Goal: Task Accomplishment & Management: Manage account settings

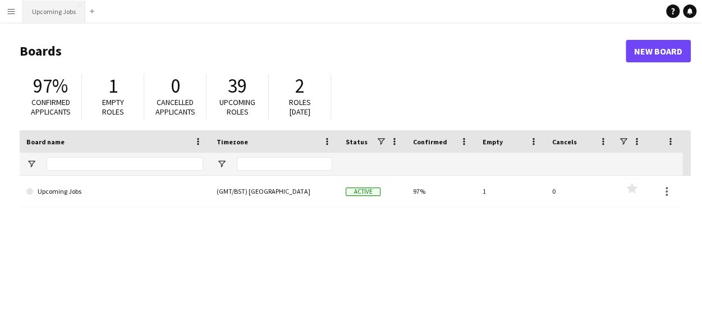
click at [49, 19] on button "Upcoming Jobs Close" at bounding box center [54, 12] width 62 height 22
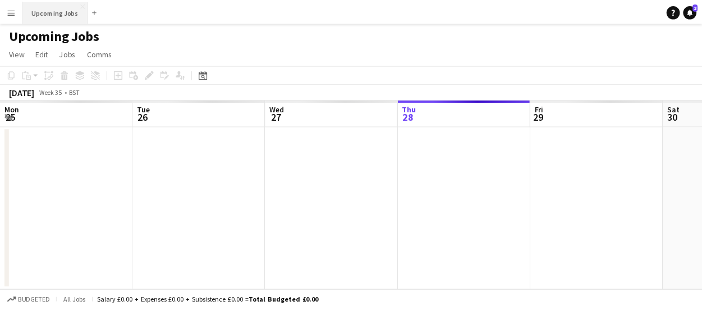
scroll to position [0, 268]
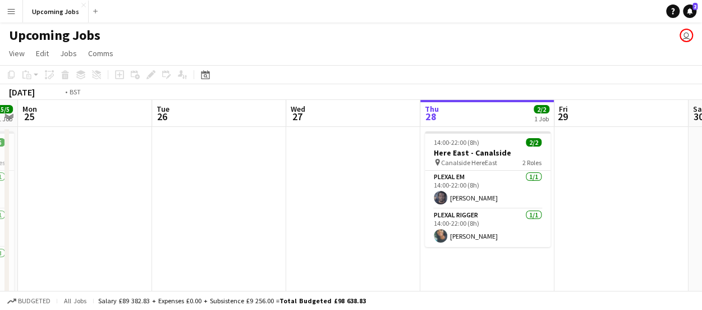
drag, startPoint x: 179, startPoint y: 218, endPoint x: 555, endPoint y: 214, distance: 375.8
click at [555, 214] on app-calendar-viewport "Sat 23 Sun 24 5/5 1 Job Mon 25 Tue 26 Wed 27 Thu 28 2/2 1 Job Fri 29 Sat 30 Sun…" at bounding box center [351, 313] width 702 height 426
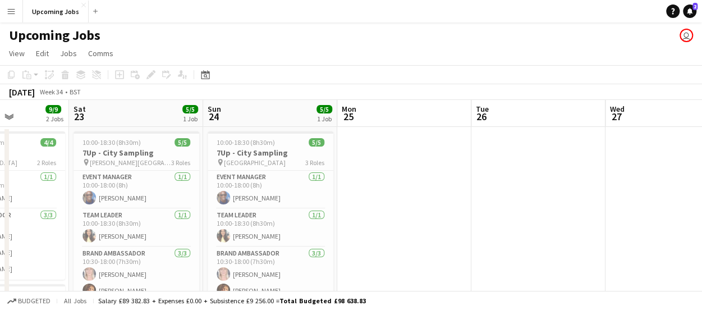
drag, startPoint x: 209, startPoint y: 219, endPoint x: 506, endPoint y: 205, distance: 297.6
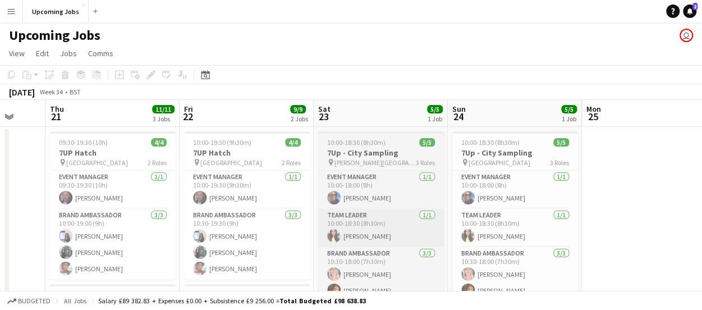
drag, startPoint x: 334, startPoint y: 223, endPoint x: 417, endPoint y: 227, distance: 83.7
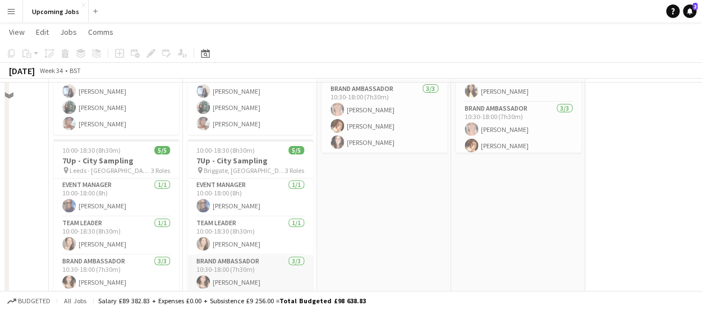
scroll to position [168, 0]
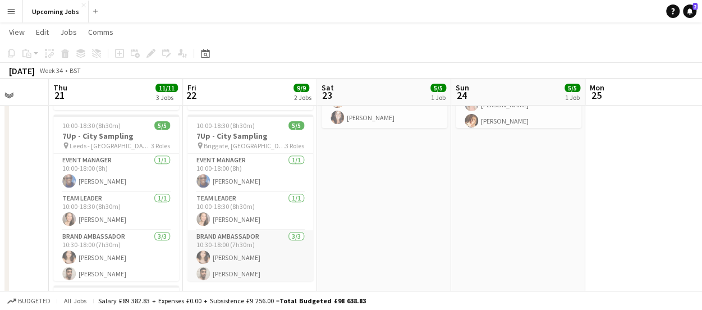
click at [228, 254] on app-card-role "Brand Ambassador [DATE] 10:30-18:00 (7h30m) [PERSON_NAME] [PERSON_NAME] [PERSON…" at bounding box center [250, 265] width 126 height 71
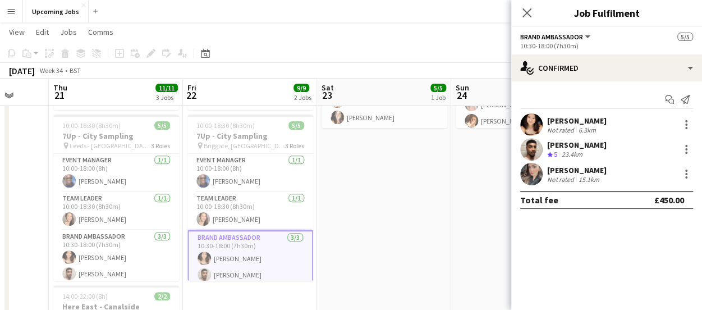
click at [531, 118] on app-user-avatar at bounding box center [531, 124] width 22 height 22
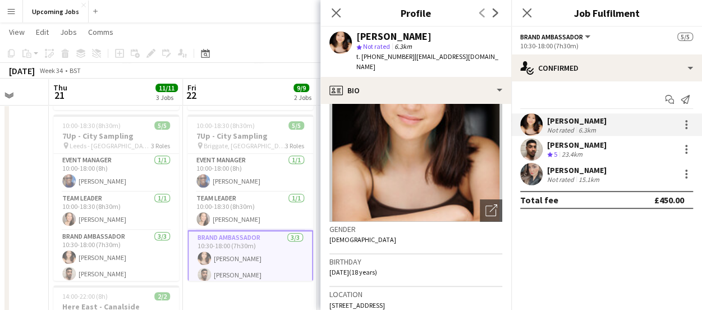
scroll to position [0, 0]
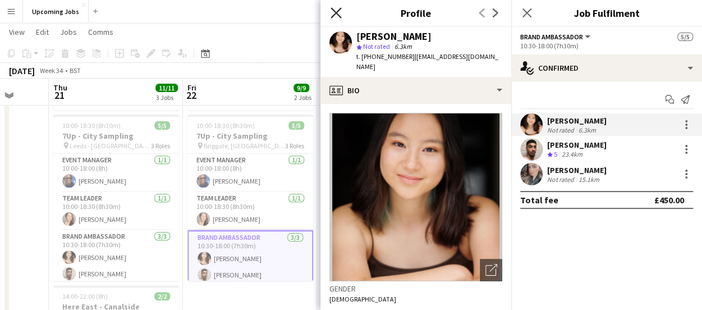
click at [338, 10] on icon at bounding box center [335, 12] width 11 height 11
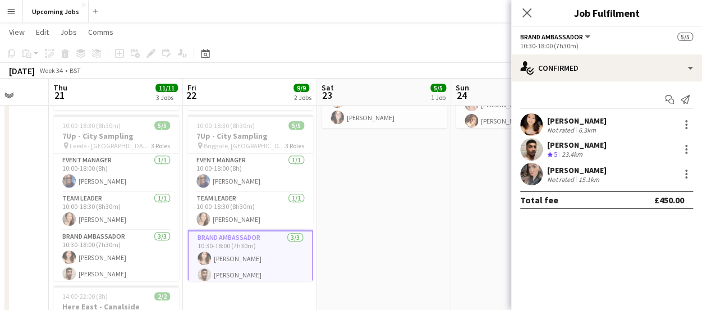
click at [416, 218] on app-date-cell "10:00-18:30 (8h30m) 5/5 7Up - City Sampling pin [PERSON_NAME] square 3 Roles Ev…" at bounding box center [384, 195] width 134 height 477
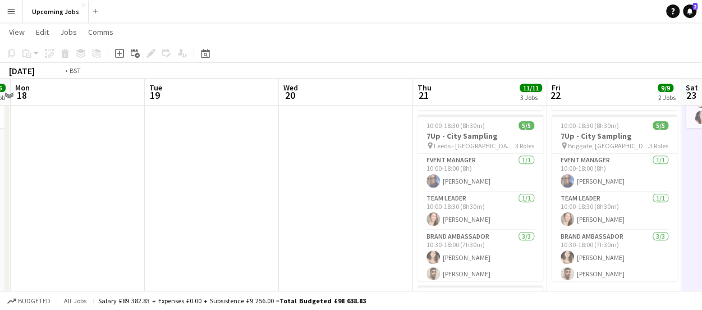
drag, startPoint x: 188, startPoint y: 163, endPoint x: 358, endPoint y: 173, distance: 169.6
click at [411, 169] on app-calendar-viewport "Sun 17 5/5 1 Job Mon 18 Tue 19 Wed 20 Thu 21 11/11 3 Jobs Fri 22 9/9 2 Jobs Sat…" at bounding box center [351, 258] width 702 height 766
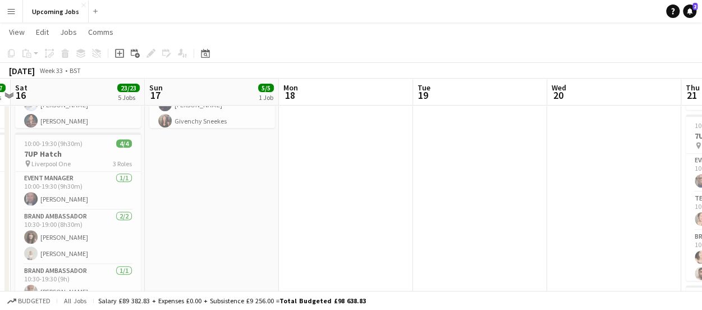
scroll to position [0, 387]
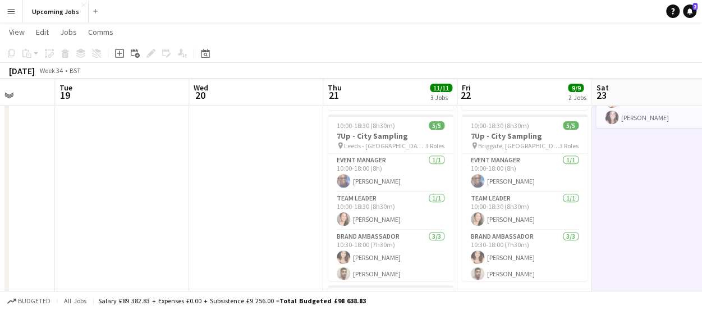
drag, startPoint x: 531, startPoint y: 200, endPoint x: 427, endPoint y: 200, distance: 103.2
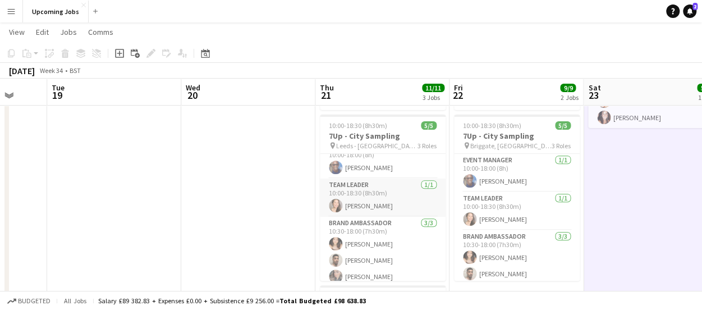
scroll to position [20, 0]
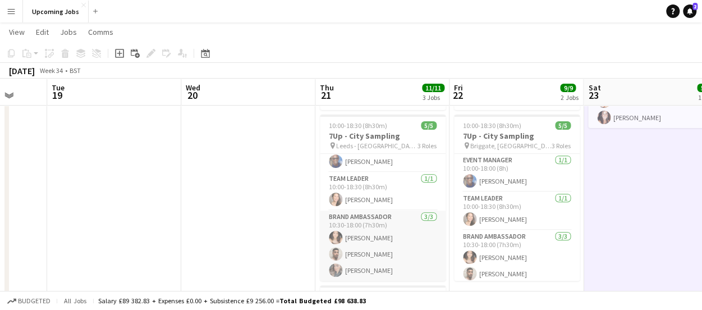
click at [354, 234] on app-card-role "Brand Ambassador [DATE] 10:30-18:00 (7h30m) [PERSON_NAME] [PERSON_NAME] [PERSON…" at bounding box center [383, 245] width 126 height 71
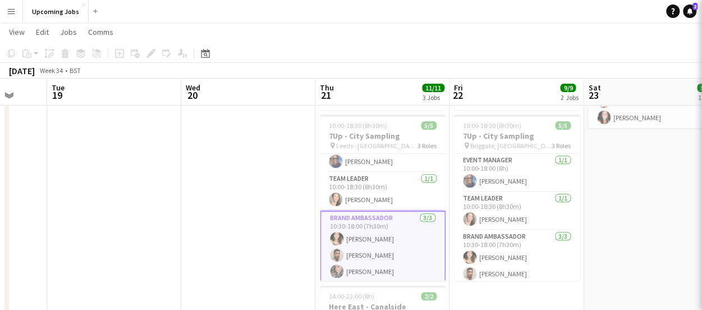
scroll to position [0, 489]
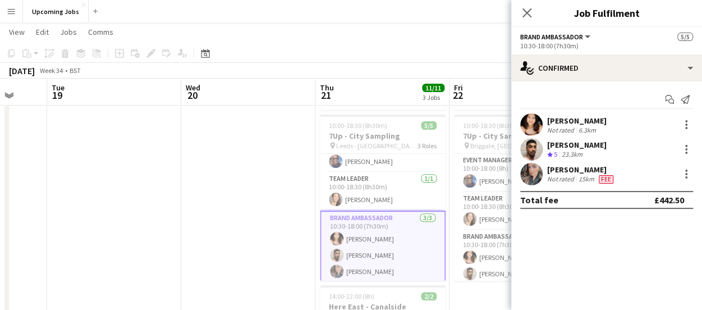
click at [646, 122] on div "[PERSON_NAME] Not rated 6.3km" at bounding box center [606, 124] width 191 height 22
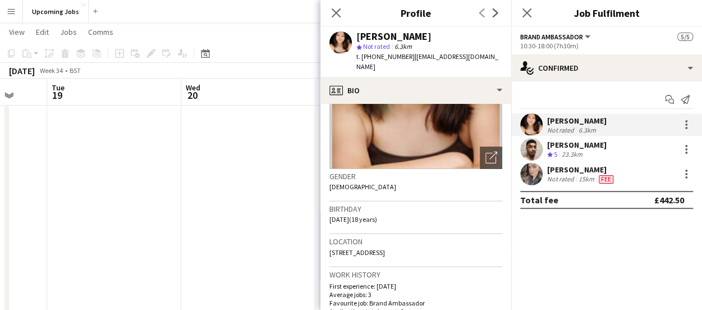
scroll to position [0, 0]
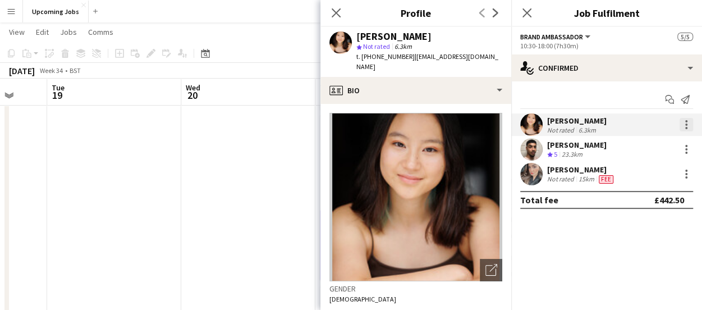
click at [683, 119] on div at bounding box center [685, 124] width 13 height 13
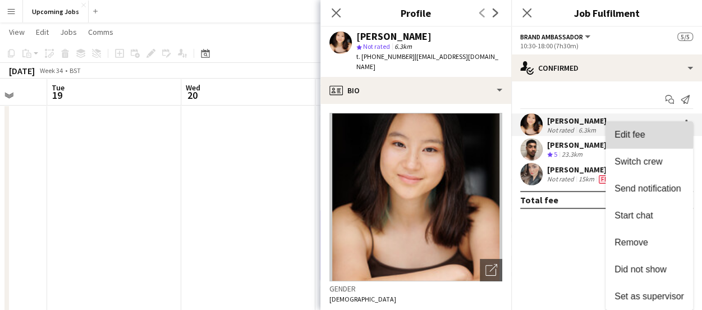
click at [632, 131] on span "Edit fee" at bounding box center [629, 135] width 30 height 10
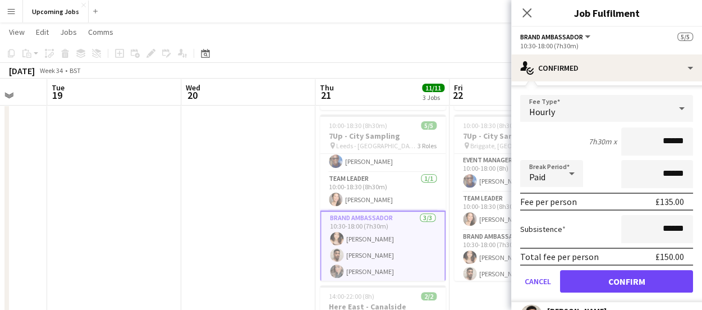
scroll to position [112, 0]
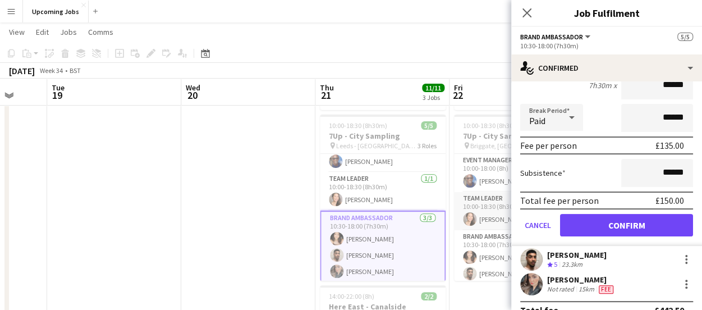
click at [486, 225] on app-card-role "Team Leader [DATE] 10:00-18:30 (8h30m) [PERSON_NAME]" at bounding box center [517, 211] width 126 height 38
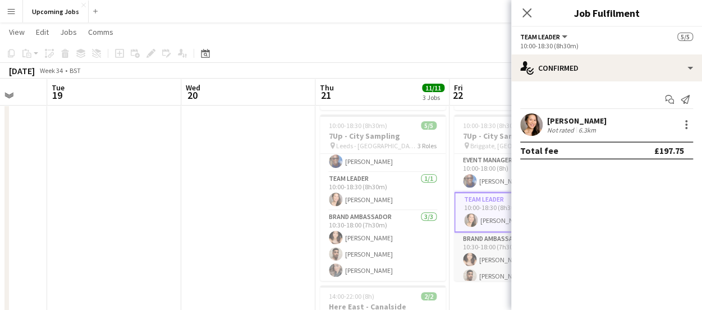
click at [491, 257] on app-card-role "Brand Ambassador [DATE] 10:30-18:00 (7h30m) [PERSON_NAME] [PERSON_NAME] [PERSON…" at bounding box center [517, 267] width 126 height 71
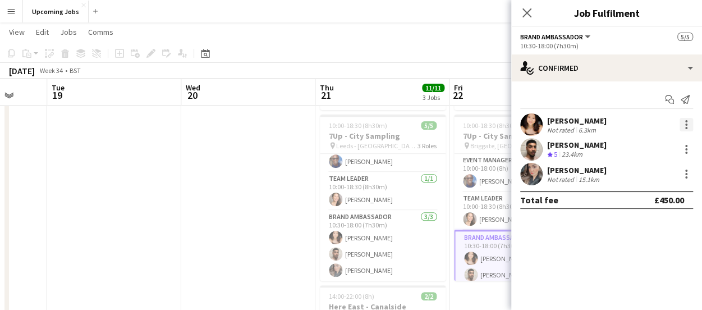
click at [686, 124] on div at bounding box center [686, 124] width 2 height 2
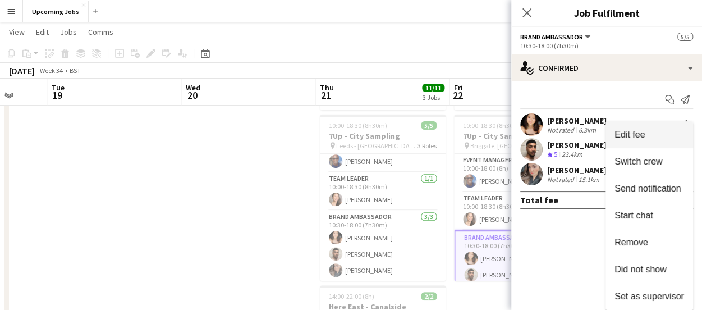
click at [649, 137] on span "Edit fee" at bounding box center [649, 135] width 70 height 10
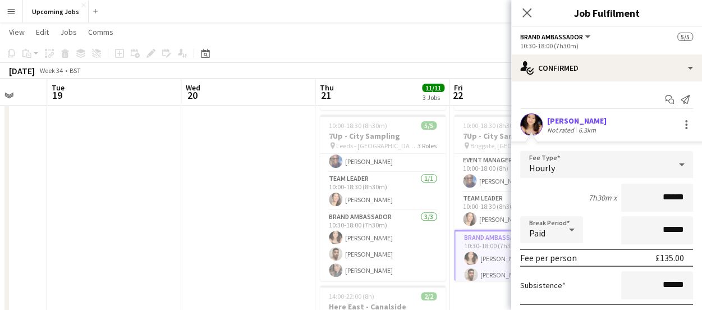
scroll to position [56, 0]
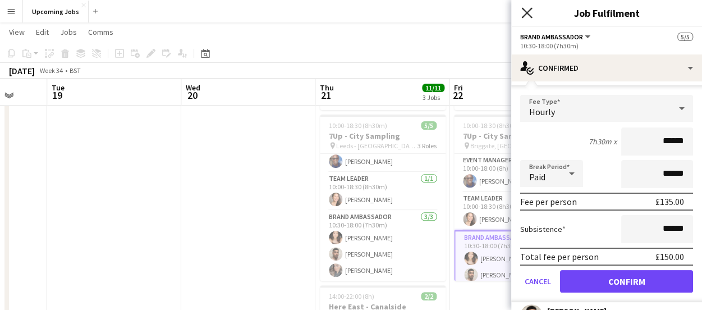
click at [529, 16] on icon at bounding box center [526, 12] width 11 height 11
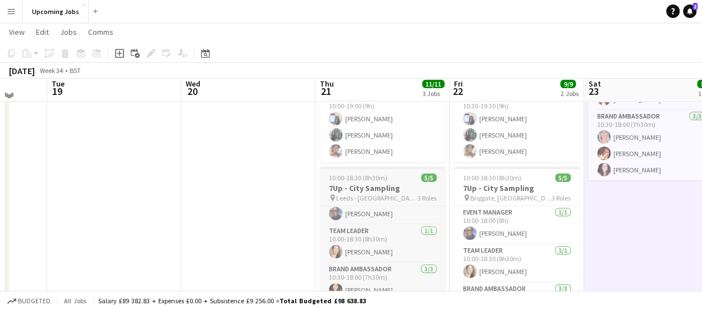
scroll to position [112, 0]
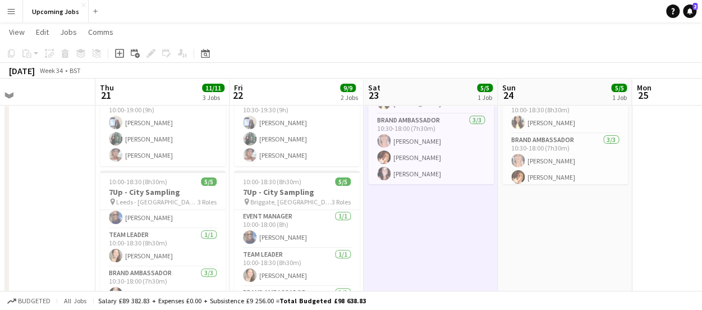
drag, startPoint x: 634, startPoint y: 213, endPoint x: 414, endPoint y: 223, distance: 219.5
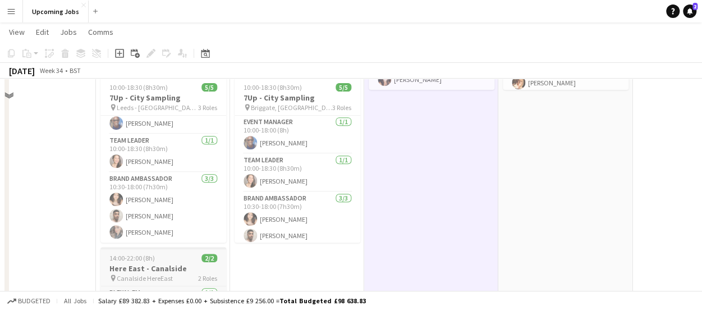
scroll to position [168, 0]
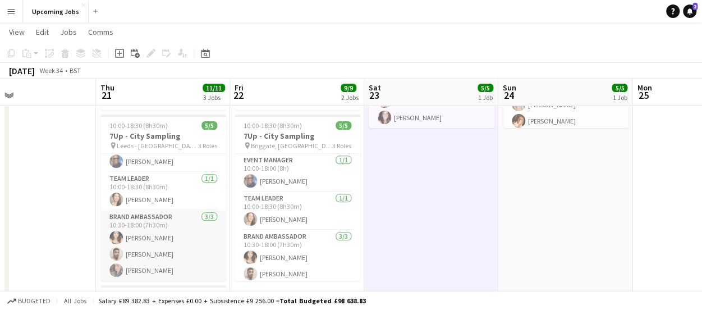
click at [138, 250] on app-card-role "Brand Ambassador [DATE] 10:30-18:00 (7h30m) [PERSON_NAME] [PERSON_NAME] [PERSON…" at bounding box center [163, 245] width 126 height 71
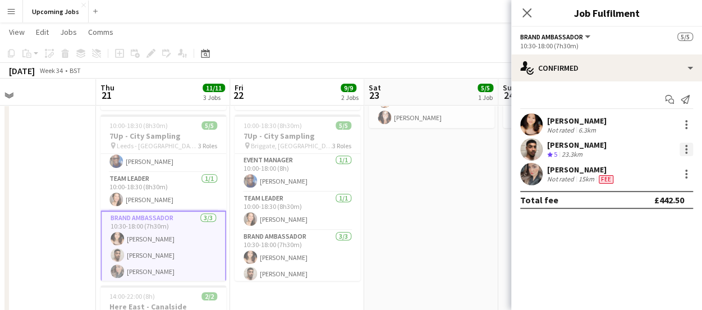
click at [685, 149] on div at bounding box center [686, 149] width 2 height 2
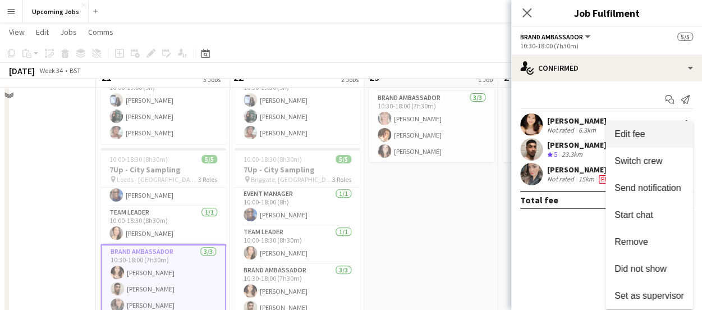
scroll to position [112, 0]
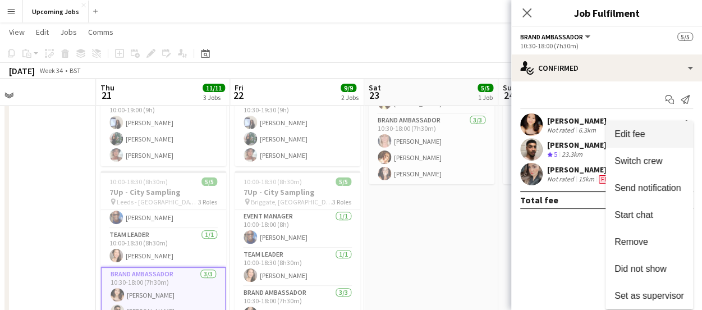
click at [645, 137] on span "Edit fee" at bounding box center [649, 134] width 70 height 10
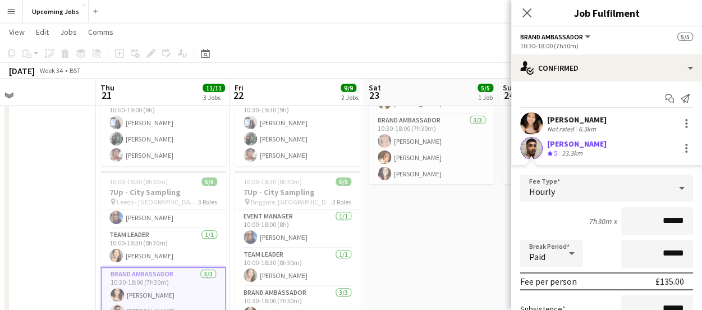
scroll to position [0, 0]
click at [681, 146] on div at bounding box center [685, 148] width 13 height 13
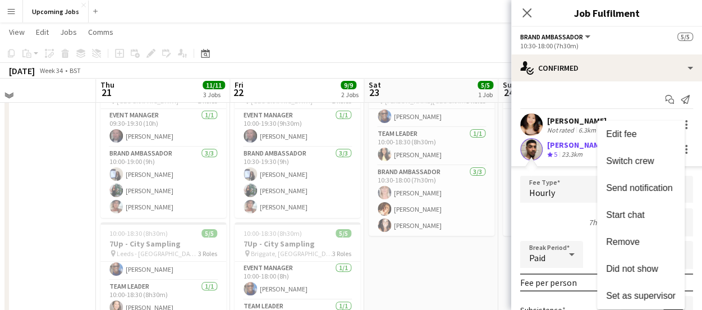
scroll to position [56, 0]
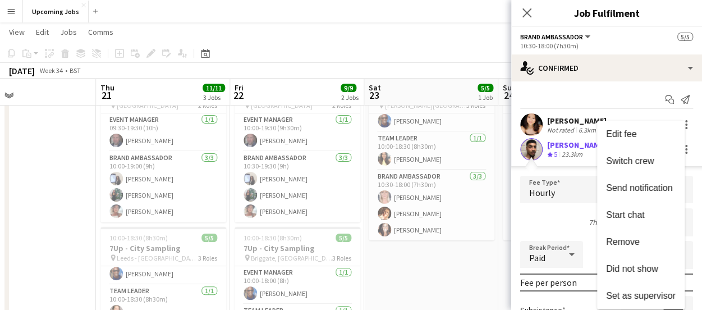
click at [433, 34] on div at bounding box center [351, 155] width 702 height 310
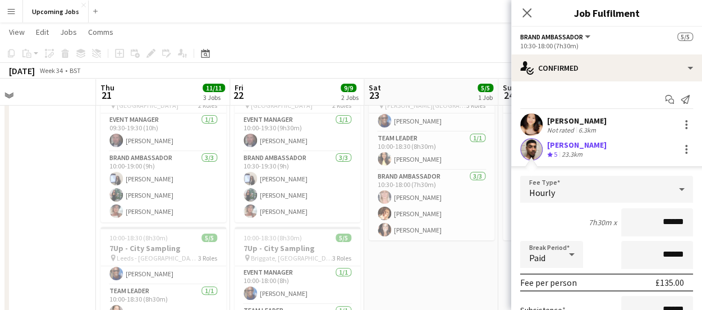
click at [518, 12] on div "Close pop-in" at bounding box center [526, 13] width 31 height 26
click at [528, 5] on app-icon "Close pop-in" at bounding box center [527, 13] width 16 height 16
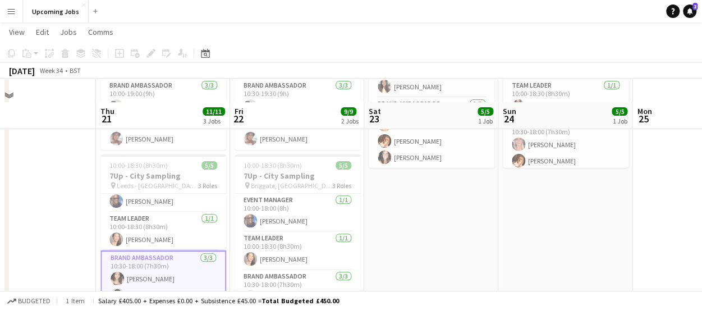
scroll to position [168, 0]
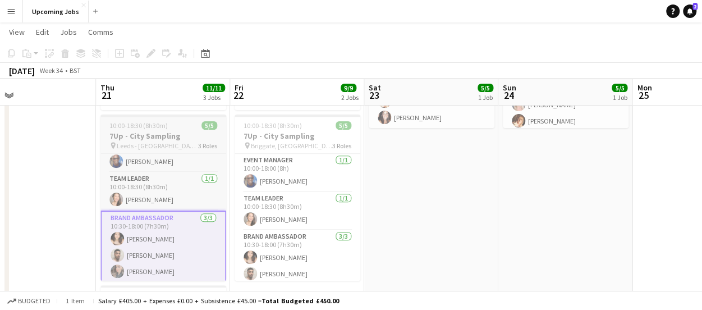
click at [162, 141] on span "Leeds - [GEOGRAPHIC_DATA]" at bounding box center [157, 145] width 81 height 8
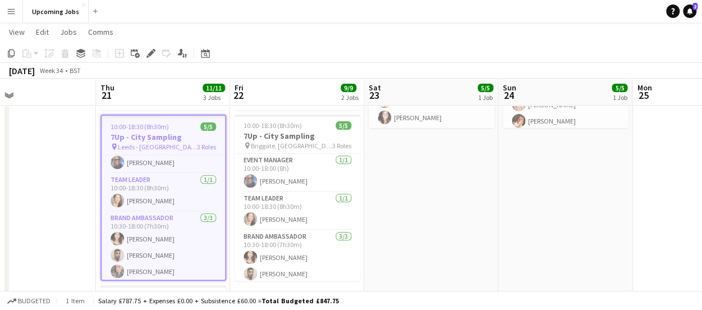
click at [162, 141] on h3 "7Up - City Sampling" at bounding box center [163, 137] width 123 height 10
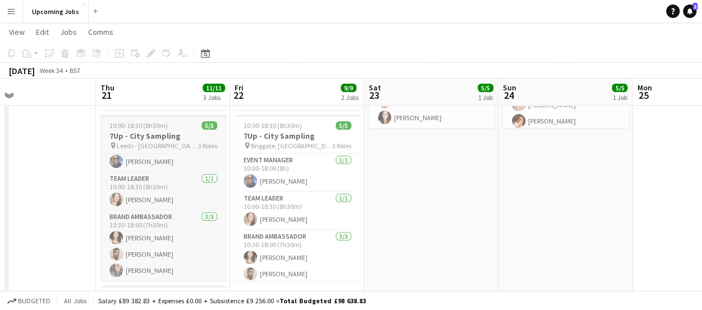
click at [162, 141] on span "Leeds - [GEOGRAPHIC_DATA]" at bounding box center [157, 145] width 81 height 8
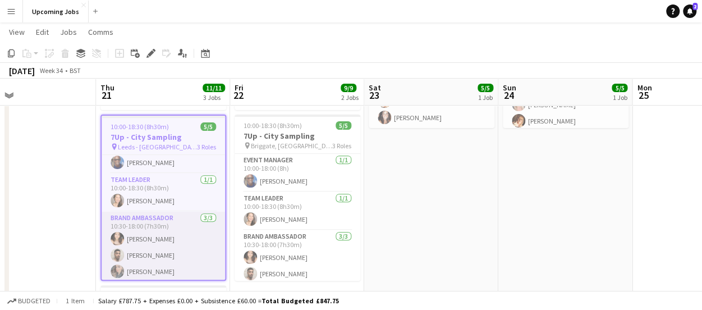
click at [147, 232] on app-card-role "Brand Ambassador [DATE] 10:30-18:00 (7h30m) [PERSON_NAME] [PERSON_NAME] [PERSON…" at bounding box center [163, 246] width 123 height 71
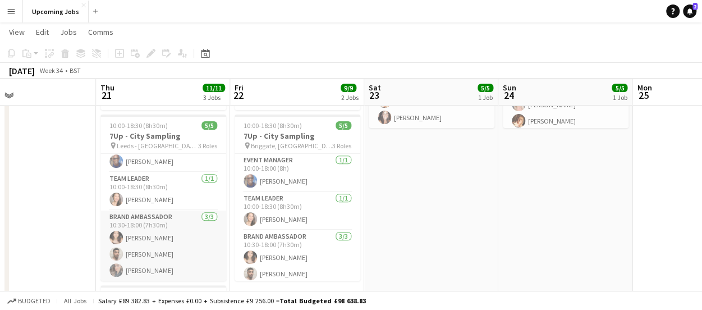
click at [157, 232] on app-card-role "Brand Ambassador [DATE] 10:30-18:00 (7h30m) [PERSON_NAME] [PERSON_NAME] [PERSON…" at bounding box center [163, 245] width 126 height 71
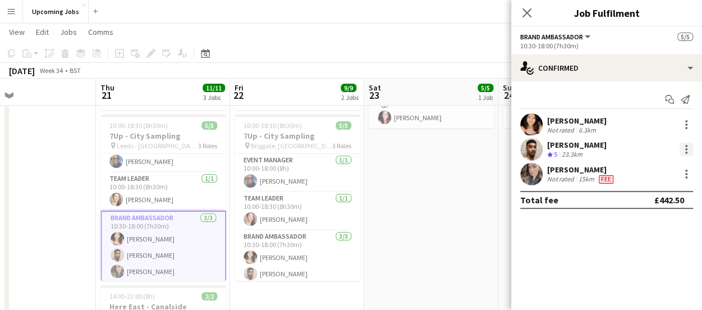
click at [686, 150] on div at bounding box center [685, 148] width 13 height 13
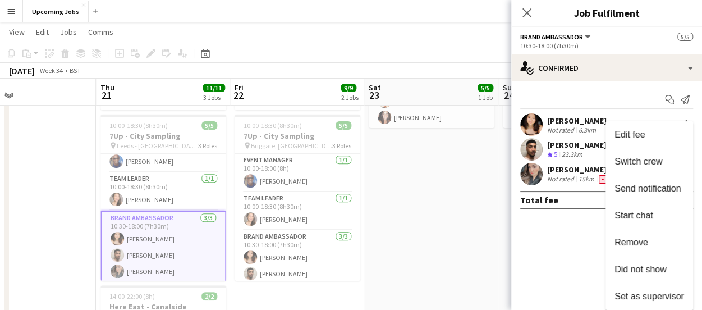
click at [596, 247] on div at bounding box center [351, 155] width 702 height 310
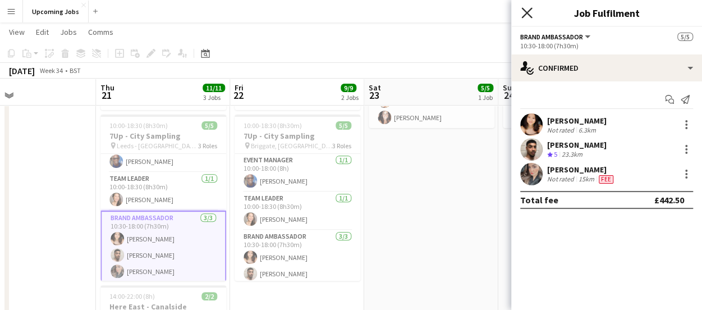
click at [525, 12] on icon at bounding box center [526, 12] width 11 height 11
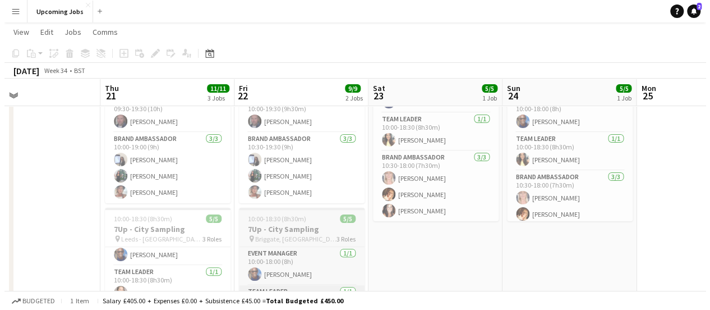
scroll to position [0, 0]
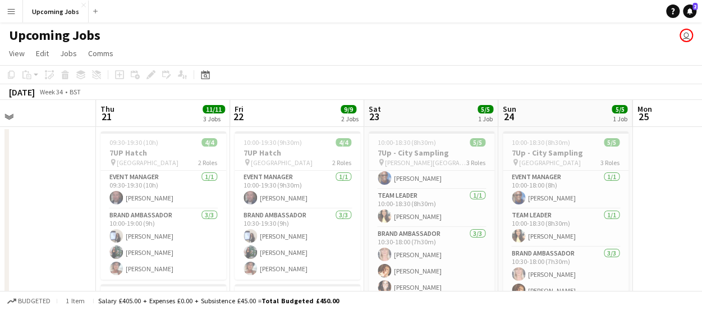
click at [18, 11] on button "Menu" at bounding box center [11, 11] width 22 height 22
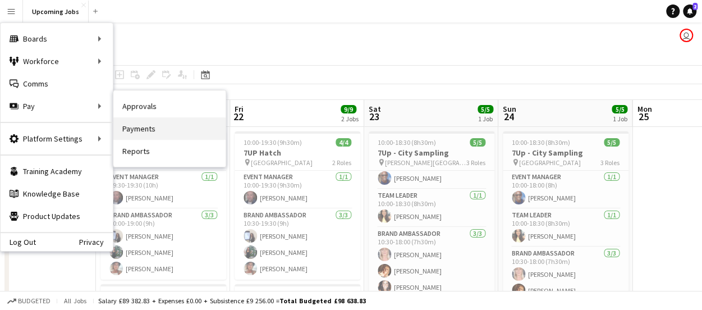
click at [168, 130] on link "Payments" at bounding box center [169, 128] width 112 height 22
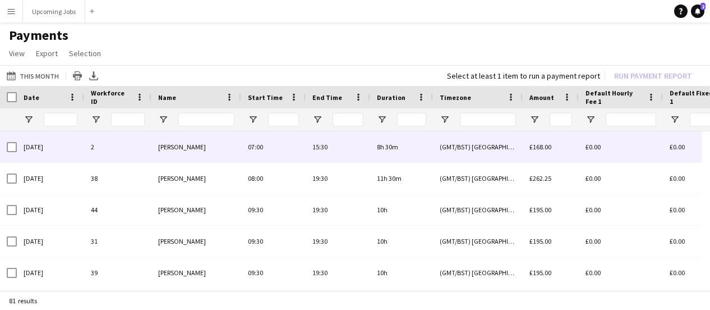
scroll to position [712, 0]
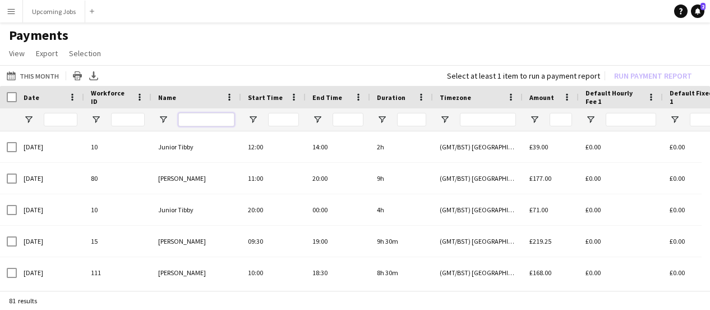
click at [196, 118] on input "Name Filter Input" at bounding box center [206, 119] width 56 height 13
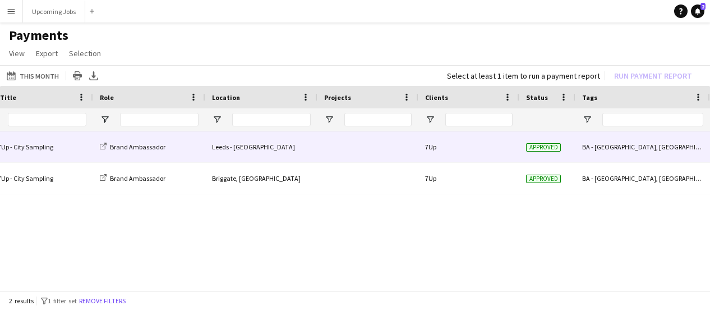
type input "*****"
click at [541, 146] on span "Approved" at bounding box center [543, 147] width 35 height 8
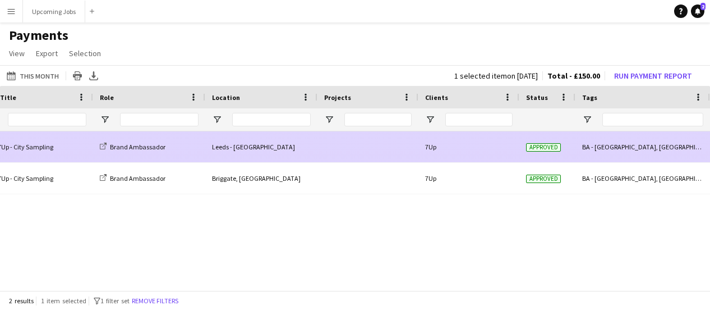
click at [543, 151] on div "Approved" at bounding box center [547, 146] width 56 height 31
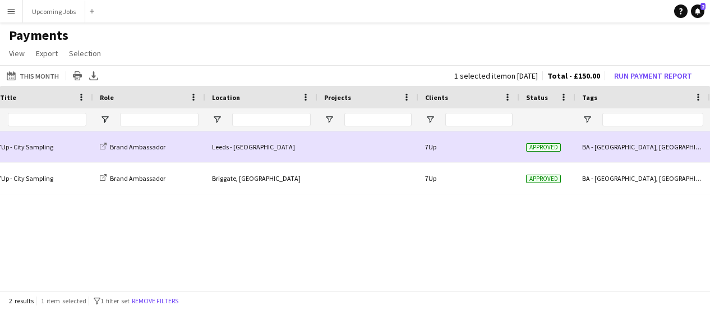
click at [537, 225] on div "Self-employed Crew Upcoming Jobs 7Up - [GEOGRAPHIC_DATA] Brand Ambassador Leeds…" at bounding box center [355, 207] width 710 height 153
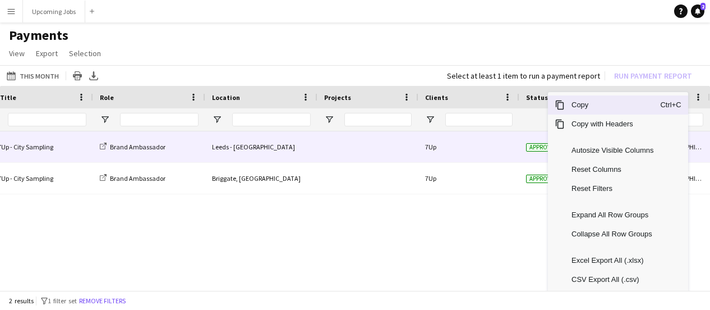
click at [491, 147] on div "7Up" at bounding box center [468, 146] width 101 height 31
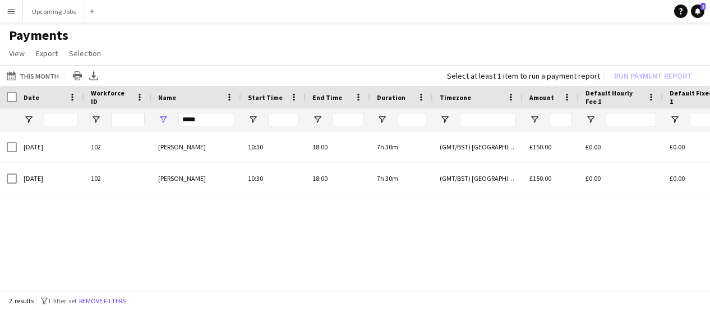
click at [13, 19] on button "Menu" at bounding box center [11, 11] width 22 height 22
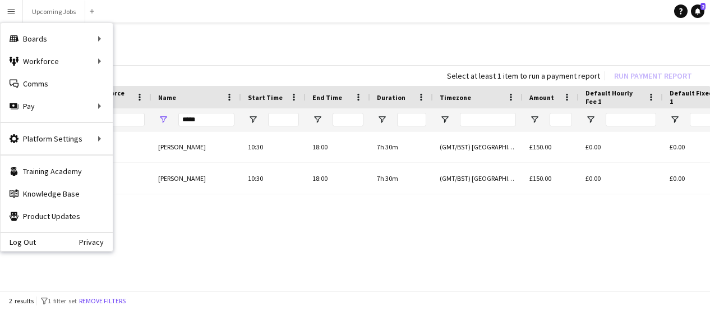
click at [223, 268] on div "7Up £0.00 £0.00 £0.00 £150.00 (GMT/BST) [GEOGRAPHIC_DATA] 7h 30m 18:00 10:30 [P…" at bounding box center [355, 207] width 710 height 153
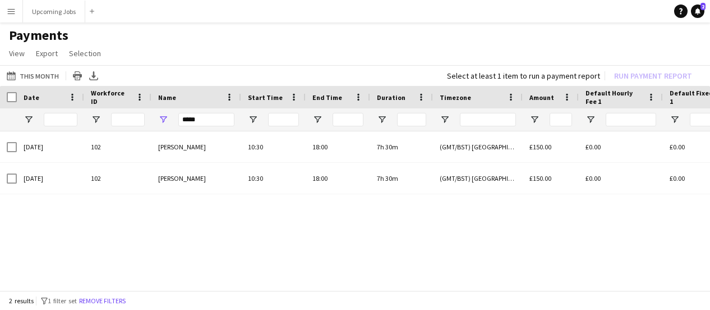
click at [238, 283] on div "7Up £0.00 £0.00 £0.00 £150.00 (GMT/BST) [GEOGRAPHIC_DATA] 7h 30m 18:00 10:30 [P…" at bounding box center [355, 207] width 710 height 153
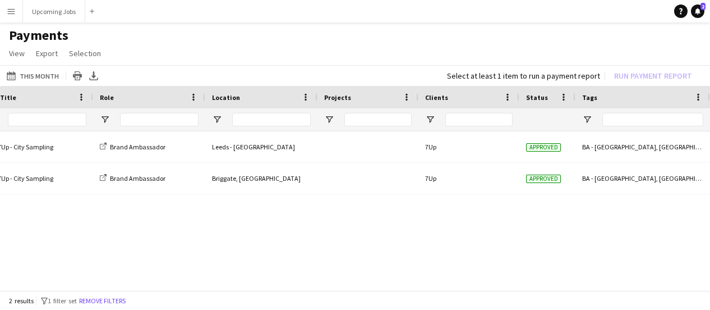
click at [532, 104] on div "Status" at bounding box center [540, 97] width 29 height 17
click at [564, 97] on span at bounding box center [564, 97] width 10 height 10
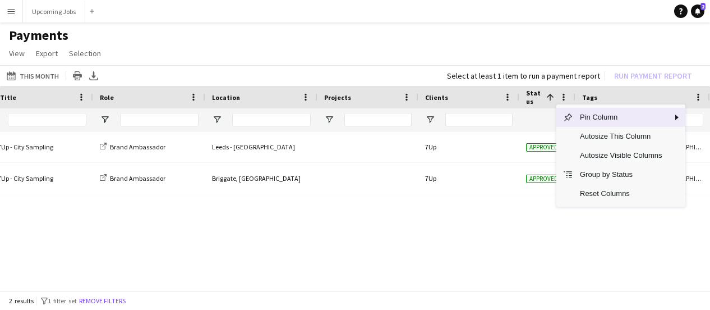
click at [517, 232] on div "7Up Self-employed Crew Upcoming Jobs 7Up - [GEOGRAPHIC_DATA] Brand Ambassador L…" at bounding box center [355, 207] width 710 height 153
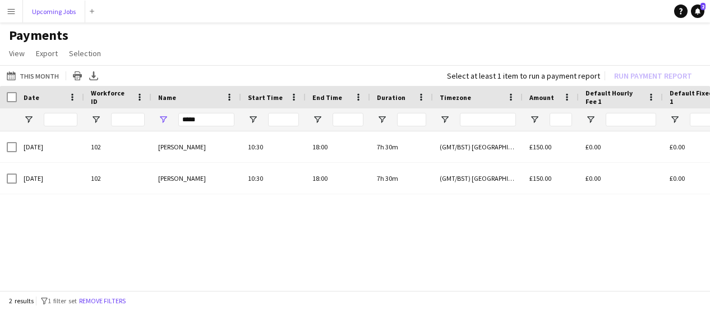
drag, startPoint x: 22, startPoint y: 9, endPoint x: 14, endPoint y: 11, distance: 8.6
click at [22, 9] on div "Upcoming Jobs Close Add" at bounding box center [60, 11] width 76 height 22
click at [13, 11] on app-icon "Menu" at bounding box center [11, 11] width 9 height 9
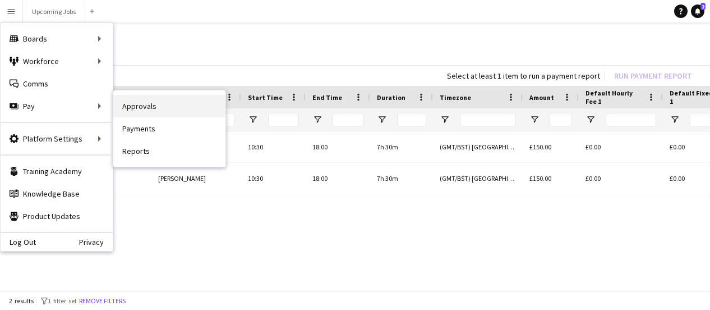
click at [181, 112] on link "Approvals" at bounding box center [169, 106] width 112 height 22
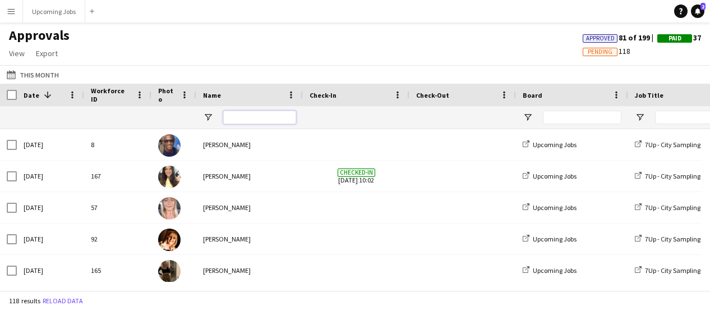
click at [230, 119] on input "Name Filter Input" at bounding box center [259, 116] width 73 height 13
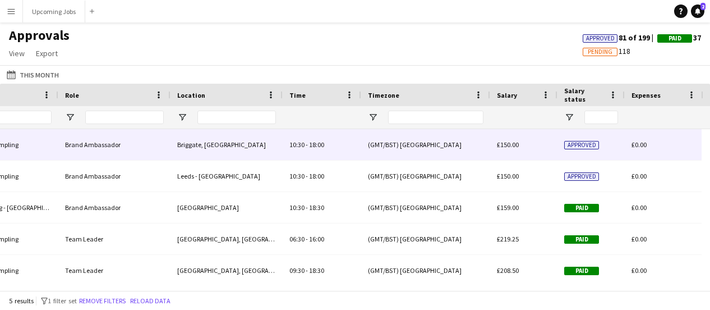
type input "*****"
click at [580, 149] on span "Approved" at bounding box center [581, 145] width 35 height 8
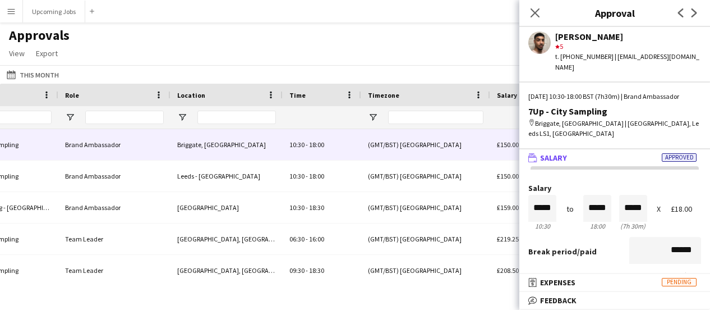
click at [665, 153] on span "Approved" at bounding box center [679, 157] width 35 height 8
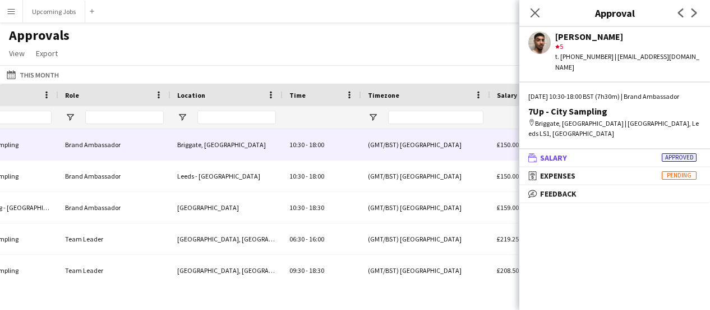
click at [675, 153] on span "Approved" at bounding box center [679, 157] width 35 height 8
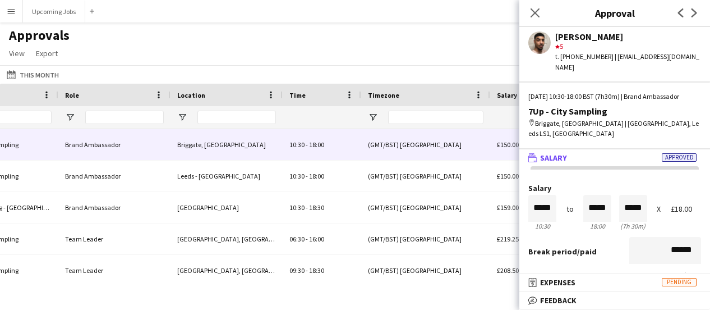
click at [651, 109] on div "7Up - City Sampling" at bounding box center [614, 111] width 173 height 10
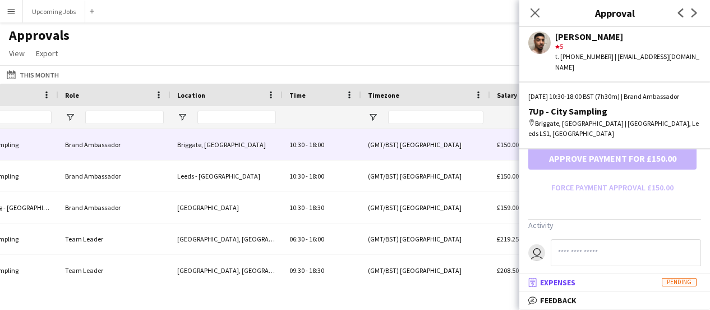
click at [592, 287] on mat-panel-title "receipt Expenses Pending" at bounding box center [612, 282] width 186 height 10
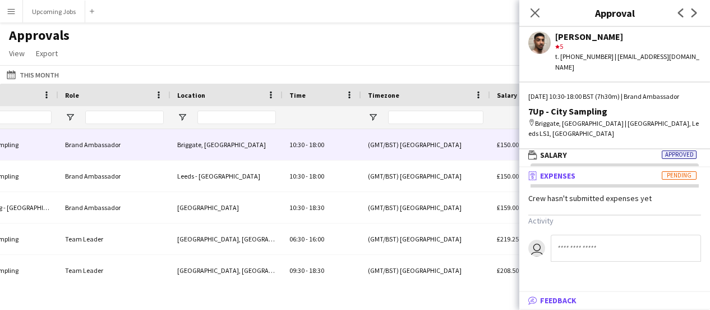
click at [577, 296] on mat-panel-title "bubble-pencil Feedback" at bounding box center [612, 300] width 186 height 10
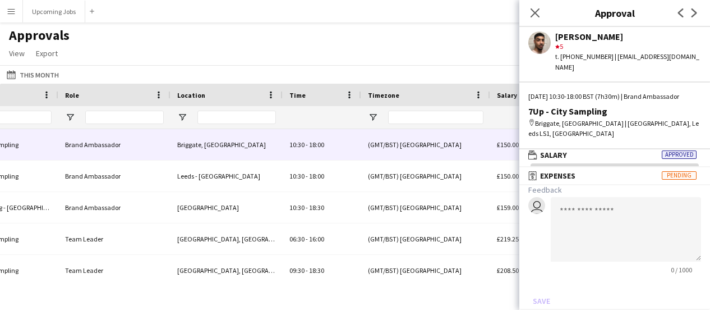
click at [594, 112] on div "7Up - City Sampling" at bounding box center [614, 111] width 173 height 10
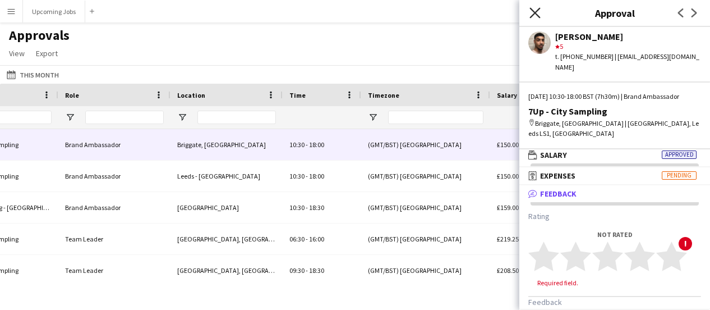
click at [534, 10] on icon "Close pop-in" at bounding box center [534, 12] width 11 height 11
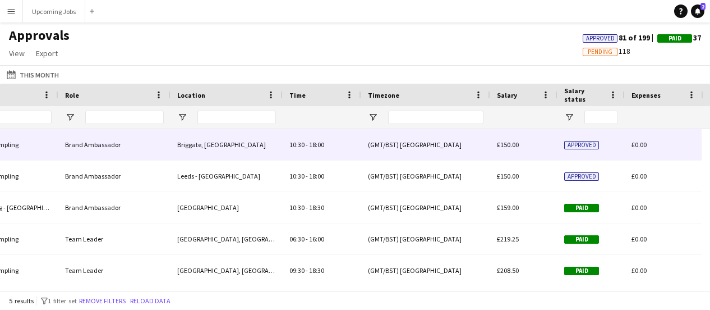
click at [585, 150] on div "Approved" at bounding box center [590, 144] width 67 height 31
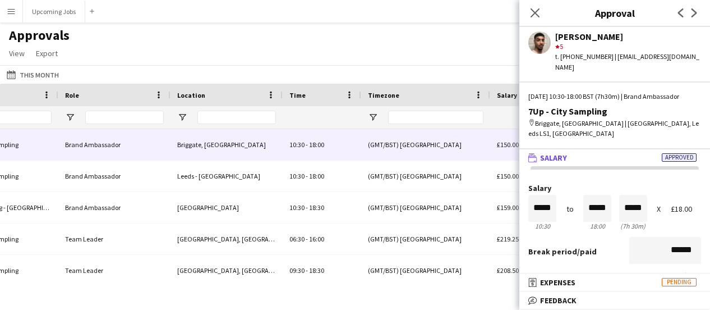
click at [667, 153] on span "Approved" at bounding box center [679, 157] width 35 height 8
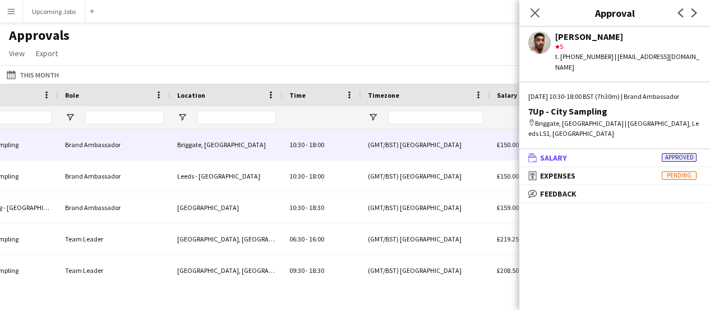
click at [668, 153] on span "Approved" at bounding box center [679, 157] width 35 height 8
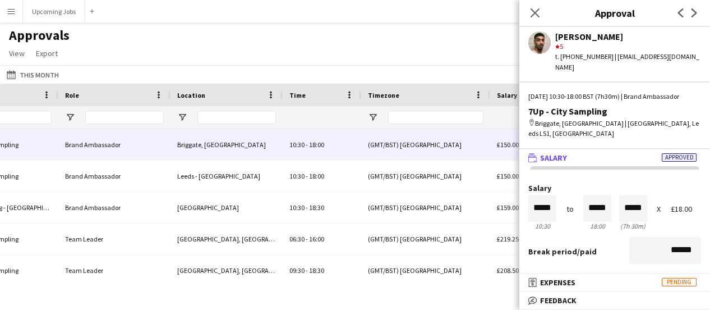
drag, startPoint x: 661, startPoint y: 143, endPoint x: 439, endPoint y: 27, distance: 250.3
click at [428, 17] on app-navbar "Menu Boards Boards Boards All jobs Status Workforce Workforce My Workforce Recr…" at bounding box center [355, 11] width 710 height 22
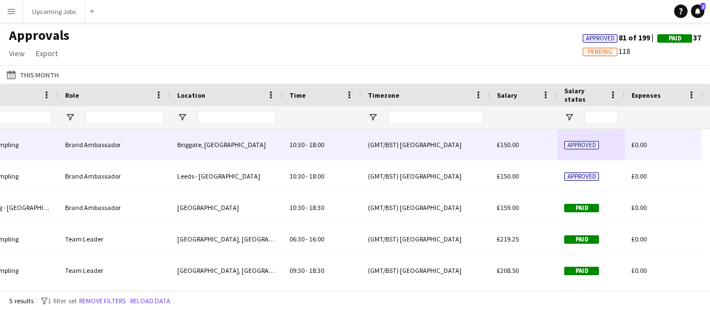
click at [443, 144] on div "(GMT/BST) [GEOGRAPHIC_DATA]" at bounding box center [425, 144] width 129 height 31
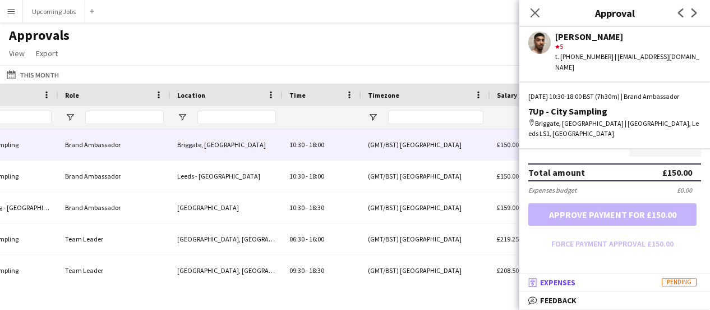
click at [577, 286] on mat-panel-title "receipt Expenses Pending" at bounding box center [612, 282] width 186 height 10
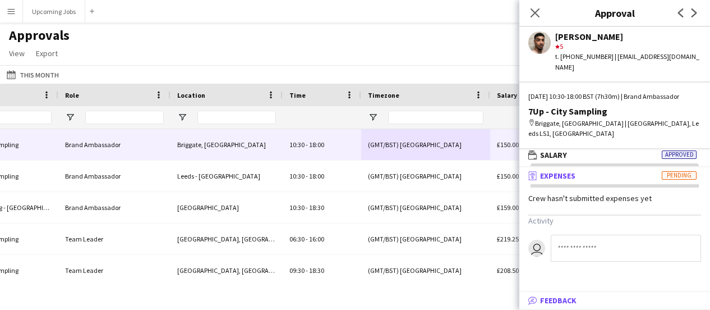
click at [575, 298] on span "Feedback" at bounding box center [558, 300] width 36 height 10
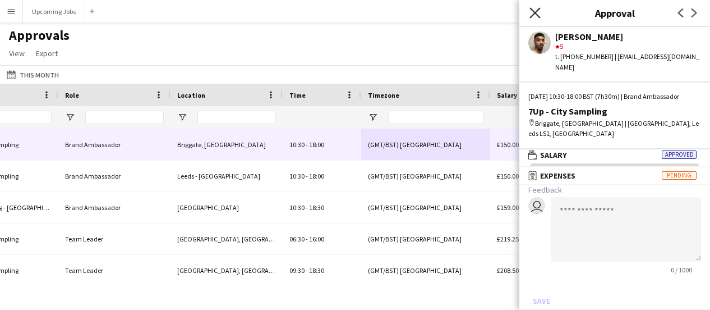
click at [537, 12] on icon at bounding box center [534, 12] width 11 height 11
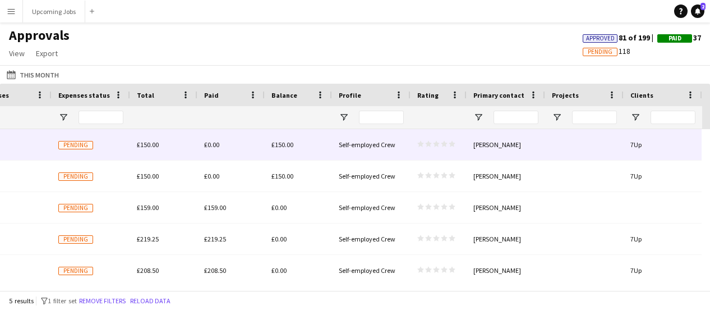
click at [631, 151] on div "7Up" at bounding box center [663, 144] width 79 height 31
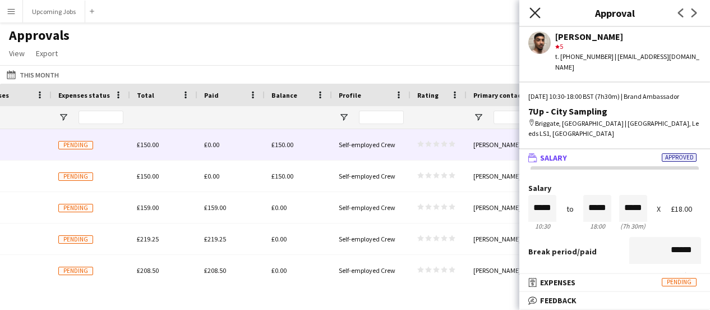
click at [533, 13] on icon "Close pop-in" at bounding box center [534, 12] width 11 height 11
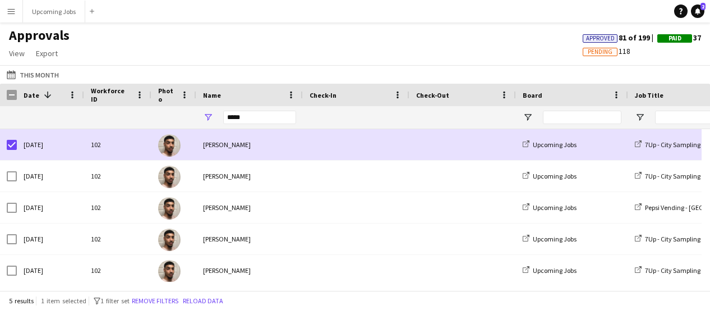
drag, startPoint x: 494, startPoint y: 55, endPoint x: 483, endPoint y: 56, distance: 10.1
click at [493, 55] on div "Approvals View Customise view Customise filters Reset Filters Reset View Reset …" at bounding box center [355, 46] width 710 height 38
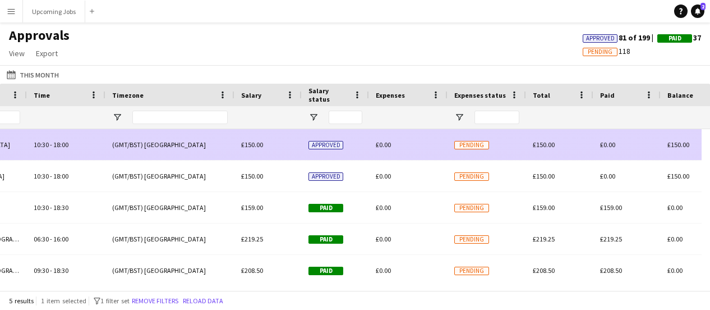
click at [414, 146] on div "£0.00" at bounding box center [408, 144] width 79 height 31
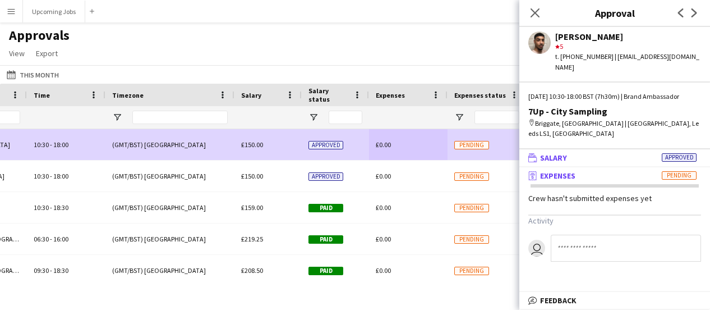
click at [677, 153] on span "Approved" at bounding box center [679, 157] width 35 height 8
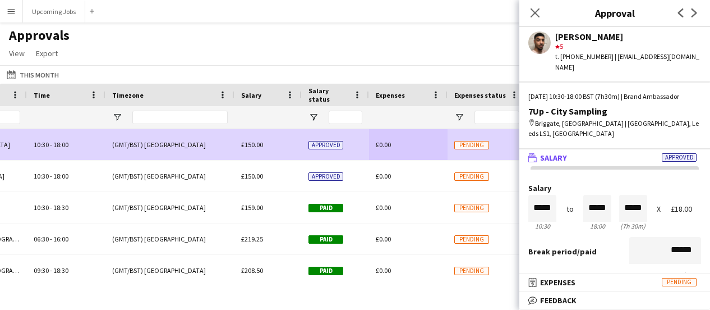
drag, startPoint x: 665, startPoint y: 147, endPoint x: 691, endPoint y: 146, distance: 26.4
click at [691, 153] on mat-panel-title "wallet Salary Approved" at bounding box center [612, 158] width 186 height 10
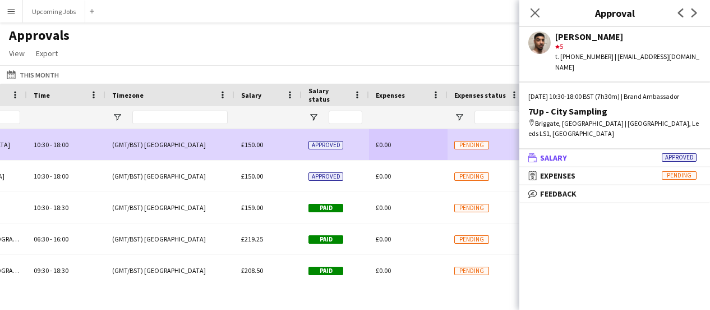
click at [682, 153] on span "Approved" at bounding box center [679, 157] width 35 height 8
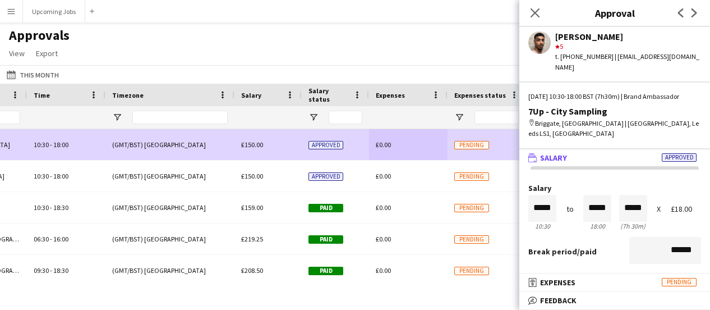
click at [666, 121] on div "map-marker [GEOGRAPHIC_DATA], [GEOGRAPHIC_DATA] | [GEOGRAPHIC_DATA], [GEOGRAPHI…" at bounding box center [614, 128] width 173 height 20
click at [534, 15] on icon at bounding box center [534, 12] width 11 height 11
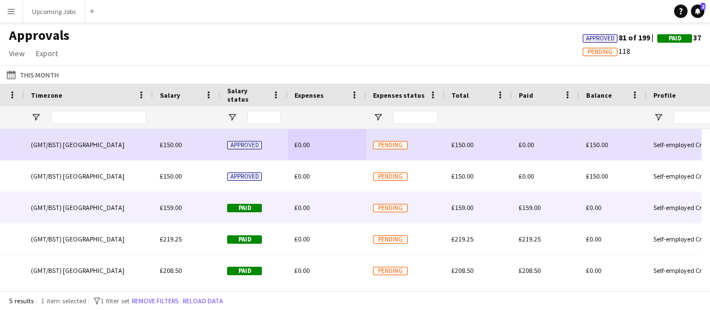
click at [313, 214] on div "£0.00" at bounding box center [327, 207] width 79 height 31
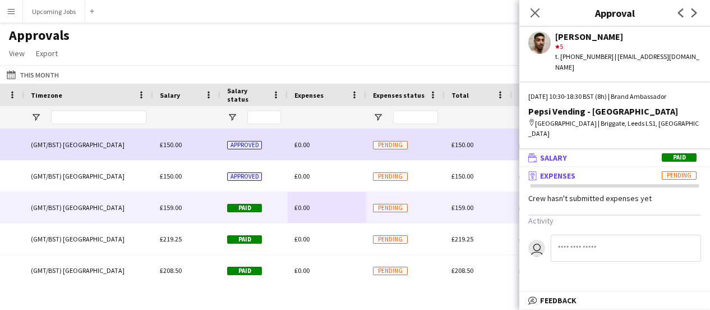
click at [608, 153] on mat-panel-title "wallet Salary Paid" at bounding box center [612, 158] width 186 height 10
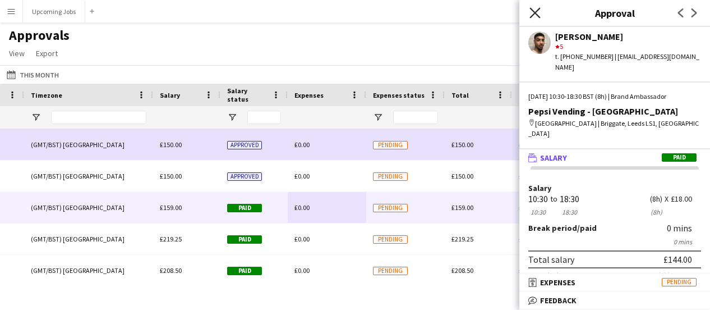
click at [536, 11] on icon "Close pop-in" at bounding box center [534, 12] width 11 height 11
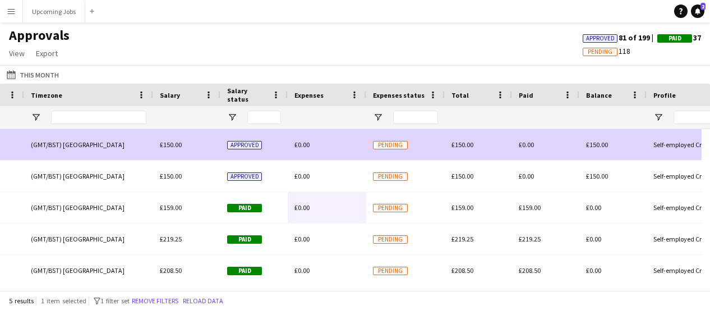
click at [204, 144] on div "£150.00" at bounding box center [186, 144] width 67 height 31
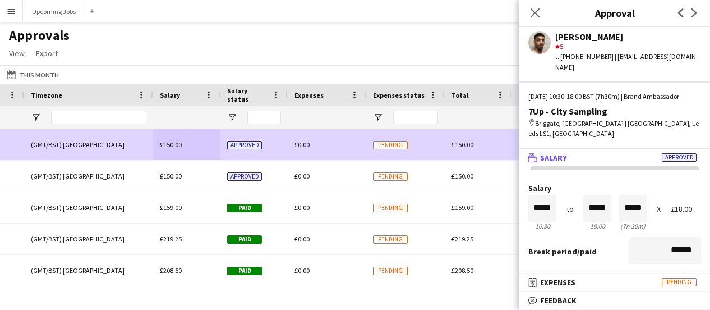
drag, startPoint x: 663, startPoint y: 144, endPoint x: 674, endPoint y: 150, distance: 12.0
click at [686, 153] on mat-expansion-panel-header "wallet Salary Approved" at bounding box center [614, 157] width 191 height 17
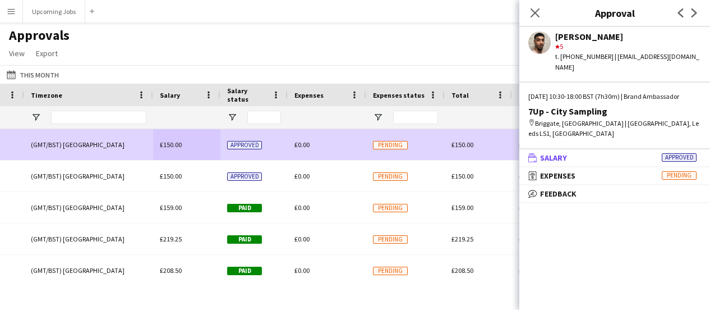
click at [669, 153] on span "Approved" at bounding box center [679, 157] width 35 height 8
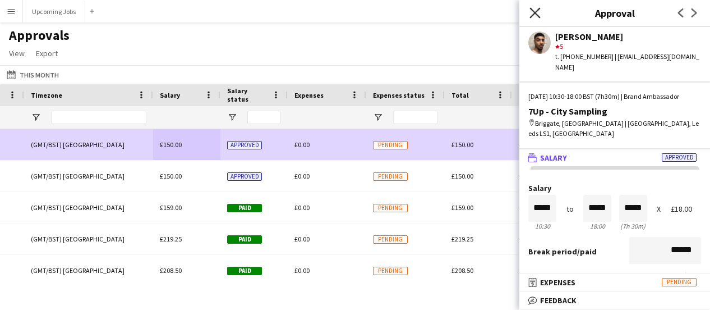
click at [537, 8] on icon "Close pop-in" at bounding box center [534, 12] width 11 height 11
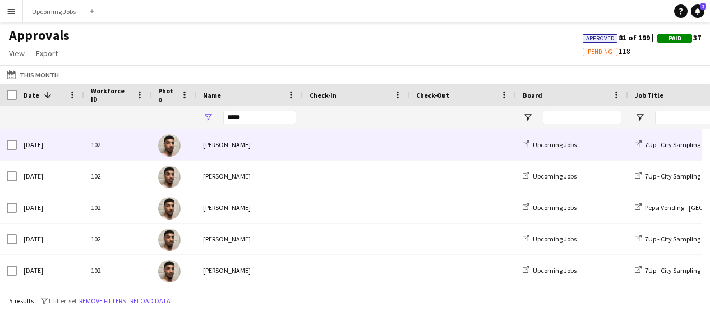
click at [262, 147] on div "[PERSON_NAME]" at bounding box center [249, 144] width 107 height 31
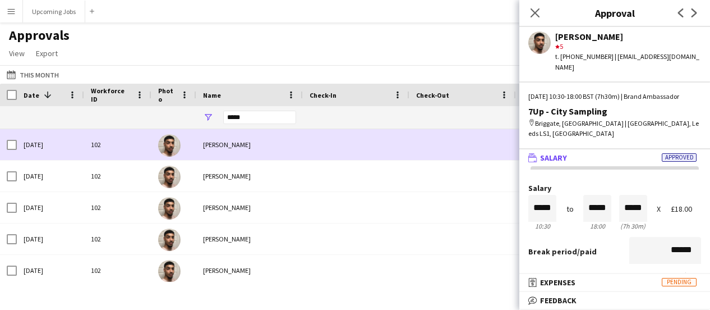
click at [272, 134] on div "[PERSON_NAME]" at bounding box center [249, 144] width 107 height 31
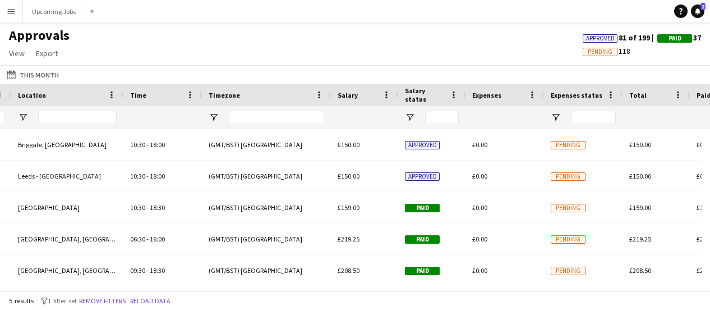
click at [425, 99] on div "Salary status" at bounding box center [425, 94] width 40 height 17
click at [425, 97] on span "Salary status" at bounding box center [418, 94] width 27 height 17
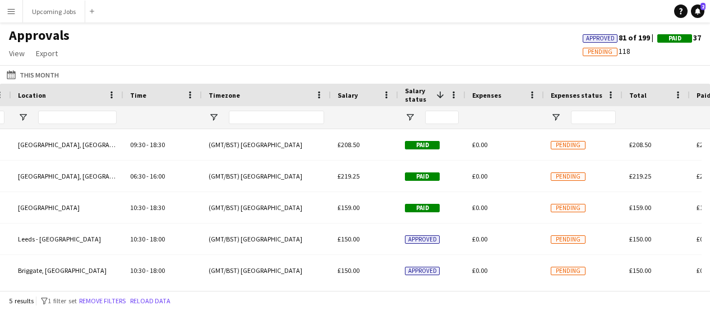
click at [423, 97] on span "Salary status" at bounding box center [418, 94] width 27 height 17
click at [437, 95] on span "Salary status" at bounding box center [425, 94] width 40 height 17
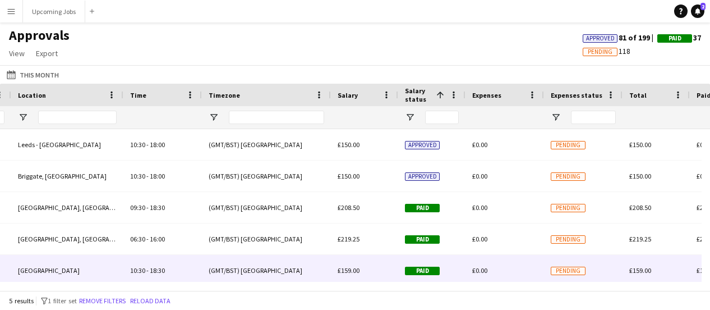
drag, startPoint x: 453, startPoint y: 281, endPoint x: 306, endPoint y: 272, distance: 146.6
click at [306, 272] on div "Role Job Title Location 1" at bounding box center [355, 187] width 710 height 206
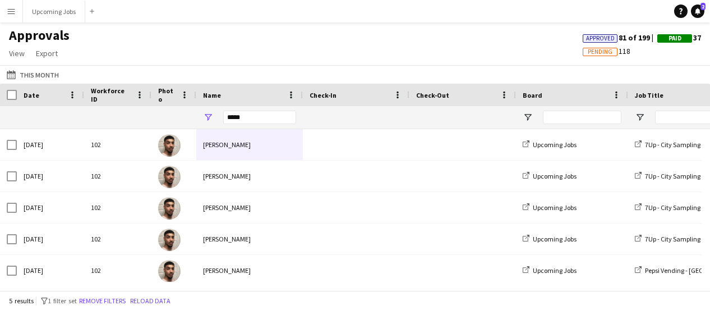
click at [109, 48] on div "Approvals View Customise view Customise filters Reset Filters Reset View Reset …" at bounding box center [355, 46] width 710 height 38
click at [45, 20] on button "Upcoming Jobs Close" at bounding box center [54, 12] width 62 height 22
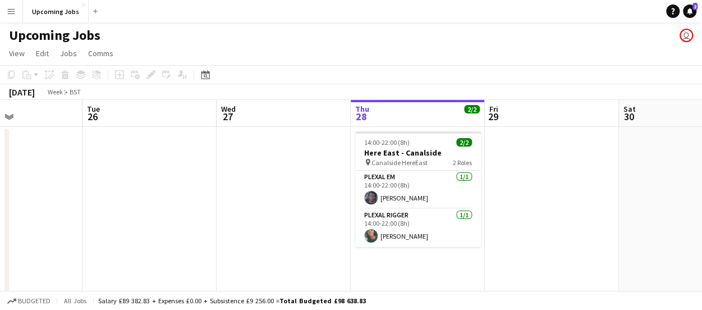
drag, startPoint x: 607, startPoint y: 174, endPoint x: 674, endPoint y: 158, distance: 68.8
click at [677, 158] on app-calendar-viewport "Sat 23 Sun 24 5/5 1 Job Mon 25 Tue 26 Wed 27 Thu 28 2/2 1 Job Fri 29 Sat 30 Sun…" at bounding box center [351, 313] width 702 height 426
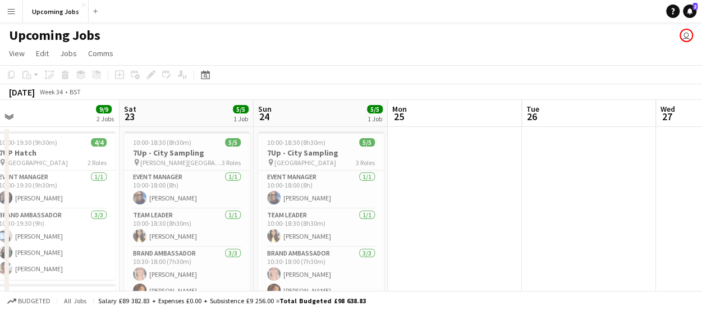
drag, startPoint x: 293, startPoint y: 176, endPoint x: 596, endPoint y: 158, distance: 303.4
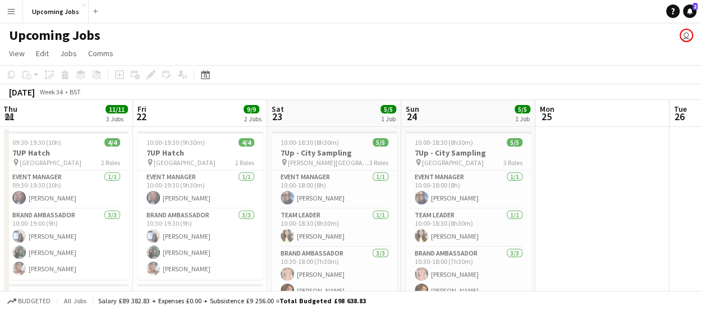
drag, startPoint x: 423, startPoint y: 146, endPoint x: 490, endPoint y: 144, distance: 66.2
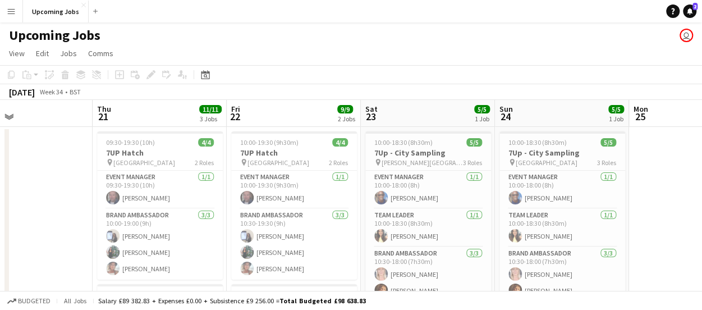
drag, startPoint x: 560, startPoint y: 236, endPoint x: 637, endPoint y: 226, distance: 77.5
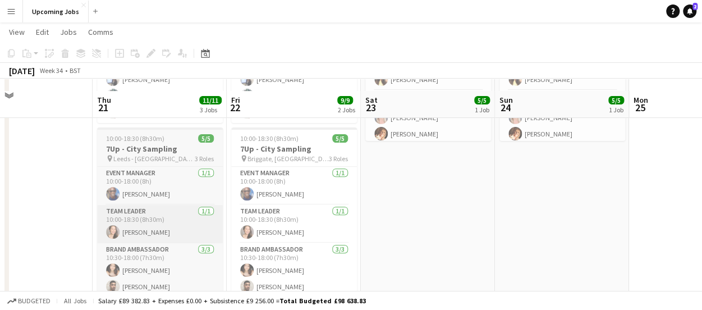
scroll to position [168, 0]
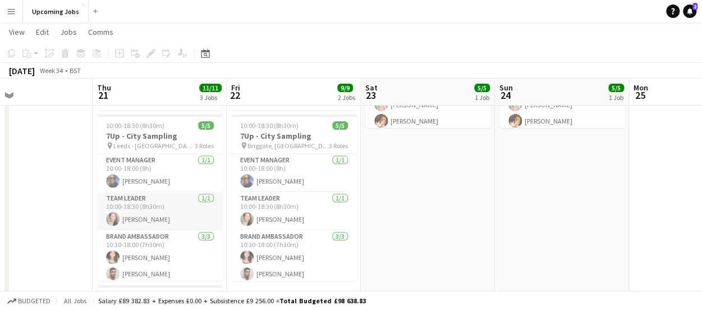
click at [140, 216] on app-card-role "Team Leader [DATE] 10:00-18:30 (8h30m) [PERSON_NAME]" at bounding box center [160, 211] width 126 height 38
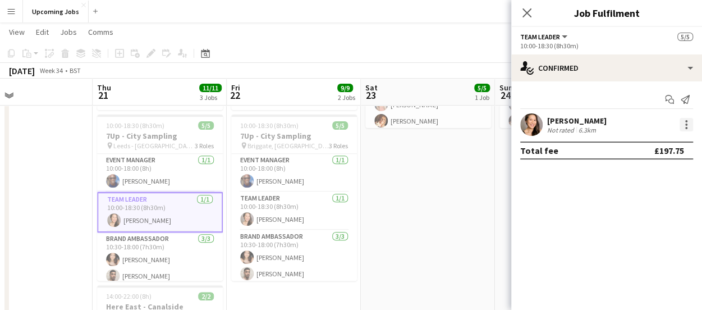
click at [679, 125] on div at bounding box center [685, 124] width 16 height 13
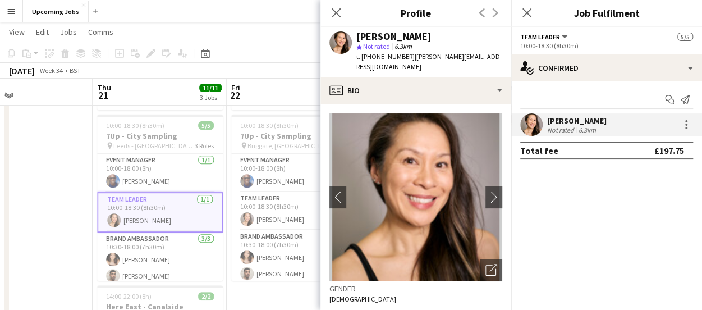
click at [343, 13] on div "Close pop-in" at bounding box center [335, 13] width 31 height 26
click at [334, 12] on icon "Close pop-in" at bounding box center [335, 12] width 11 height 11
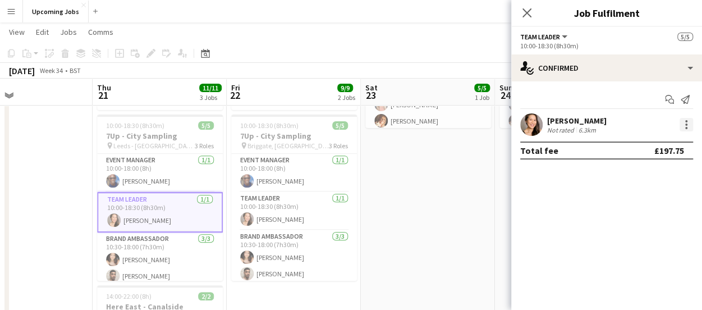
click at [687, 123] on div at bounding box center [685, 124] width 13 height 13
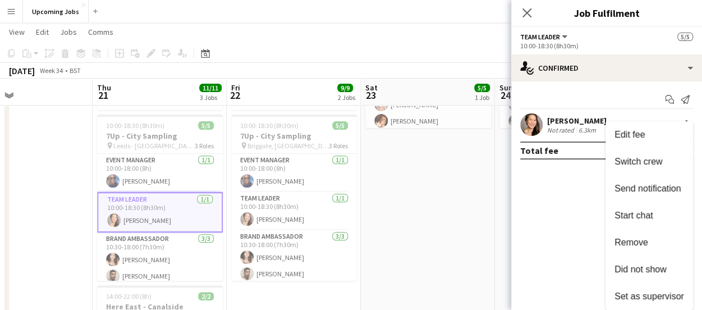
click at [525, 12] on div at bounding box center [351, 155] width 702 height 310
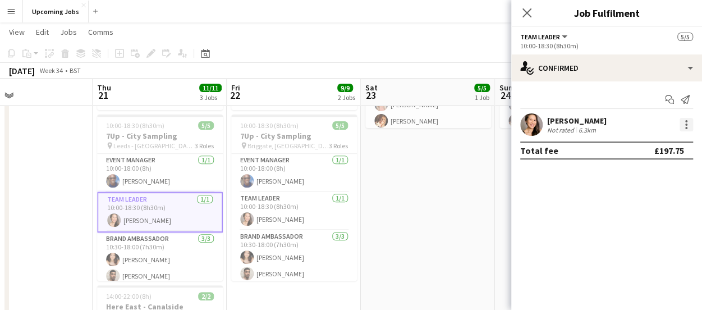
click at [691, 118] on div at bounding box center [685, 124] width 13 height 13
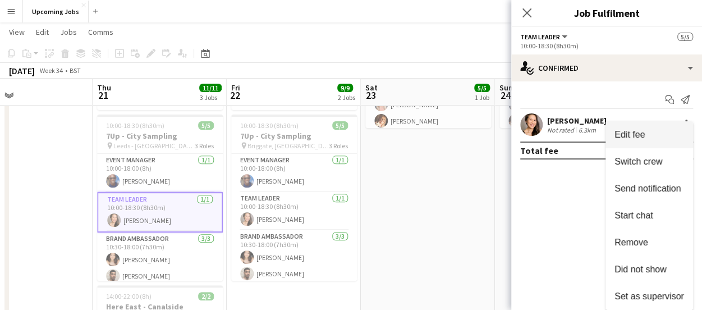
click at [647, 126] on button "Edit fee" at bounding box center [648, 134] width 87 height 27
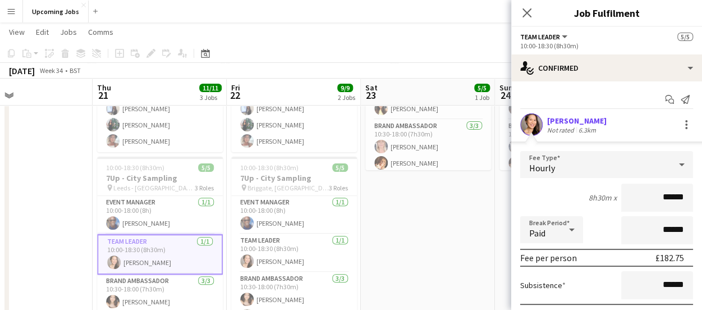
scroll to position [80, 0]
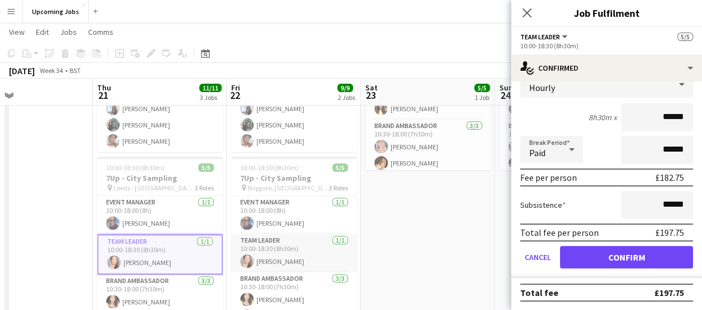
click at [302, 254] on app-card-role "Team Leader [DATE] 10:00-18:30 (8h30m) [PERSON_NAME]" at bounding box center [294, 253] width 126 height 38
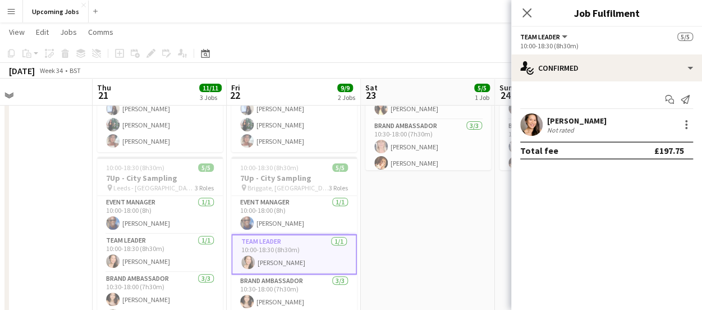
scroll to position [0, 0]
click at [524, 10] on icon at bounding box center [526, 12] width 11 height 11
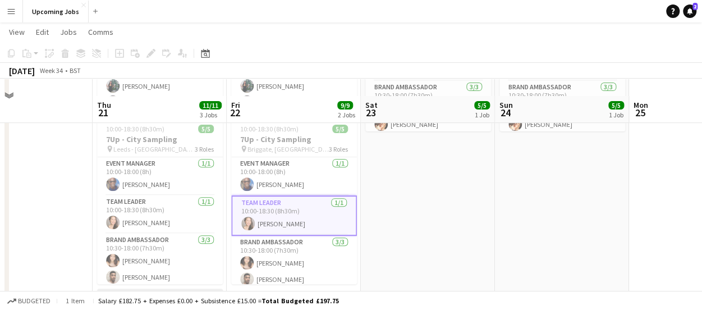
scroll to position [182, 0]
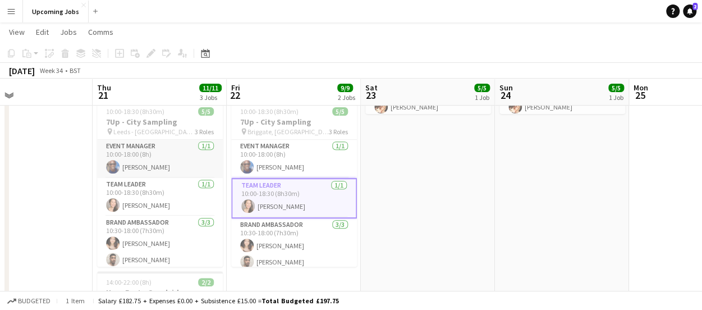
click at [153, 159] on app-card-role "Event Manager [DATE] 10:00-18:00 (8h) [PERSON_NAME]" at bounding box center [160, 159] width 126 height 38
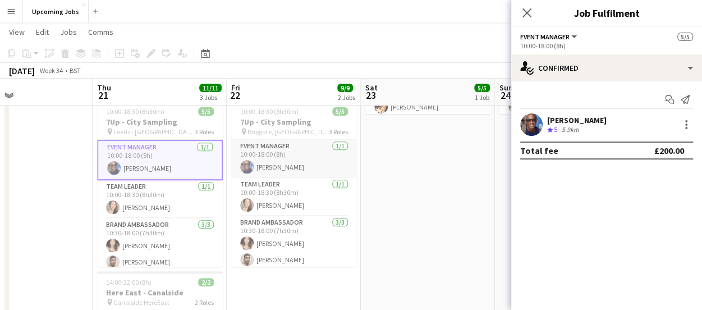
click at [273, 159] on app-card-role "Event Manager [DATE] 10:00-18:00 (8h) [PERSON_NAME]" at bounding box center [294, 159] width 126 height 38
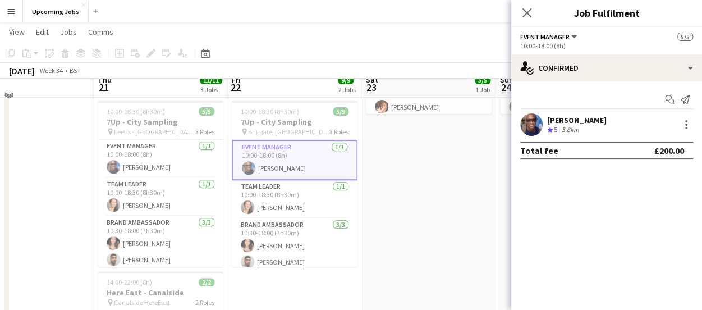
scroll to position [70, 0]
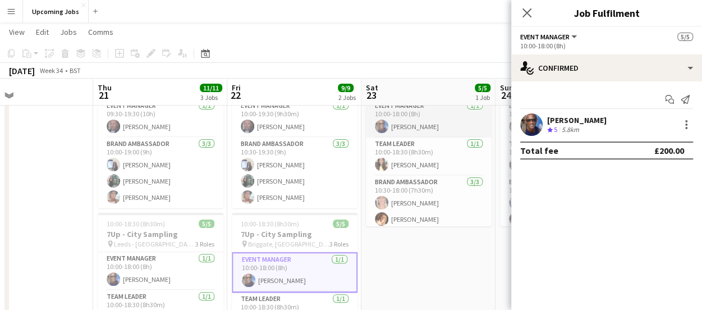
click at [441, 128] on app-card-role "Event Manager [DATE] 10:00-18:00 (8h) [PERSON_NAME]" at bounding box center [429, 118] width 126 height 38
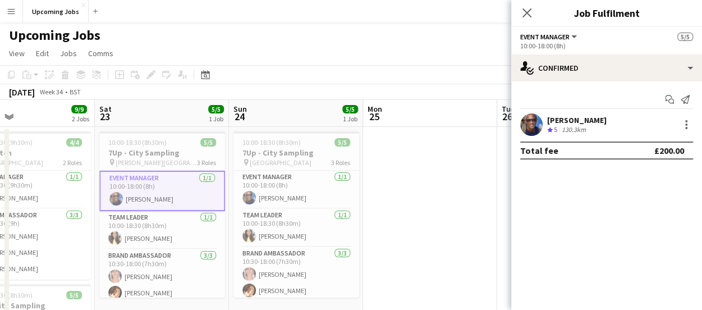
scroll to position [0, 315]
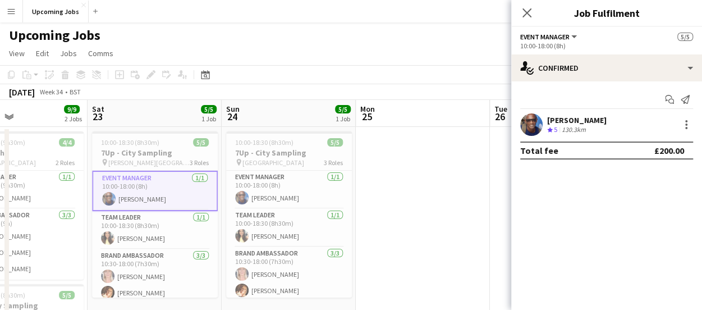
drag, startPoint x: 321, startPoint y: 154, endPoint x: 165, endPoint y: 150, distance: 155.4
click at [275, 192] on app-card-role "Event Manager [DATE] 10:00-18:00 (8h) [PERSON_NAME]" at bounding box center [289, 189] width 126 height 38
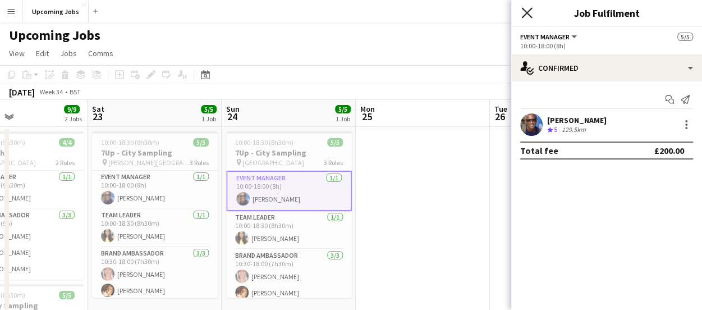
click at [526, 11] on icon "Close pop-in" at bounding box center [526, 12] width 11 height 11
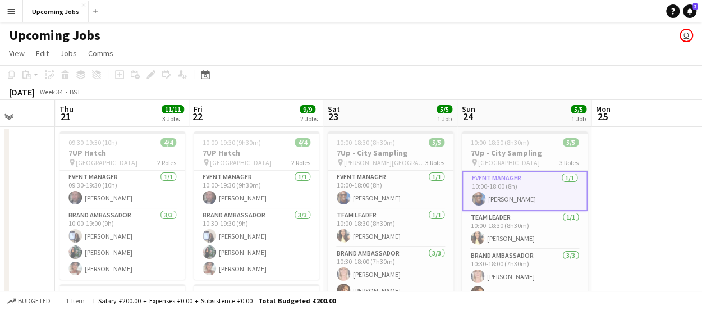
scroll to position [0, 340]
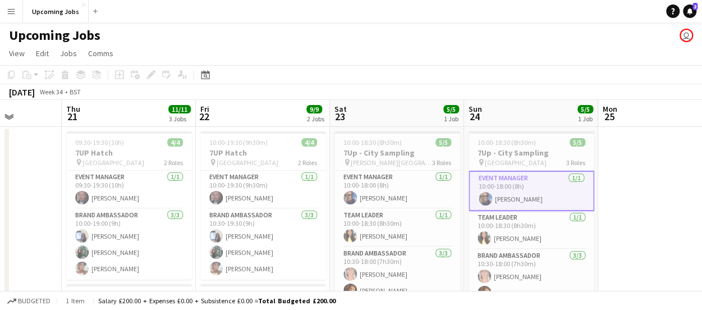
drag, startPoint x: 457, startPoint y: 233, endPoint x: 647, endPoint y: 199, distance: 193.7
click at [521, 192] on app-card-role "Event Manager [DATE] 10:00-18:00 (8h) [PERSON_NAME]" at bounding box center [531, 190] width 126 height 40
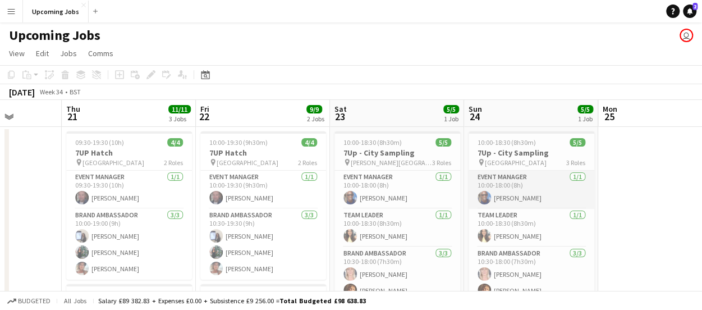
click at [520, 192] on app-card-role "Event Manager [DATE] 10:00-18:00 (8h) [PERSON_NAME]" at bounding box center [531, 189] width 126 height 38
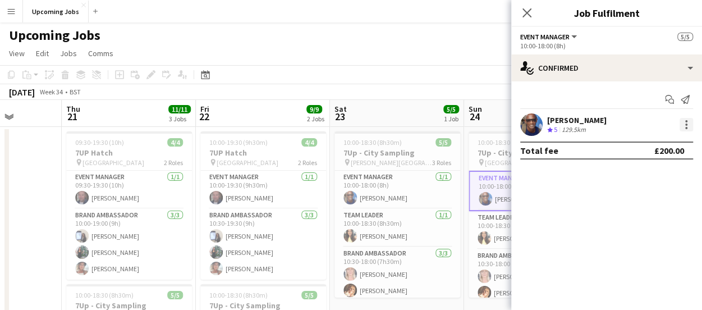
click at [686, 124] on div at bounding box center [686, 124] width 2 height 2
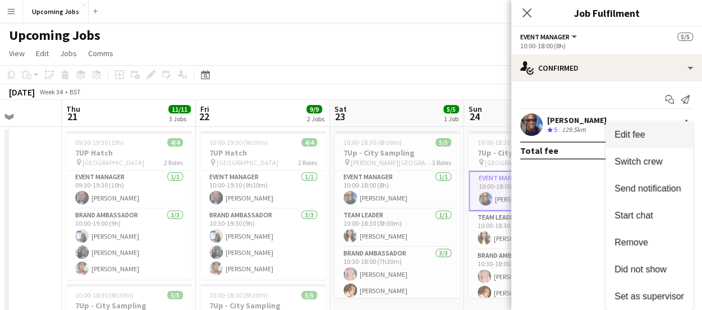
click at [657, 128] on button "Edit fee" at bounding box center [648, 134] width 87 height 27
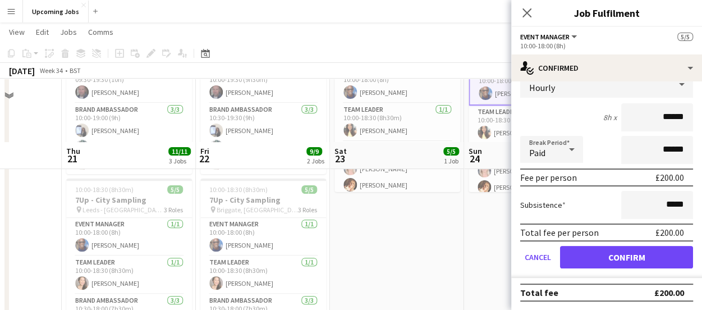
scroll to position [0, 0]
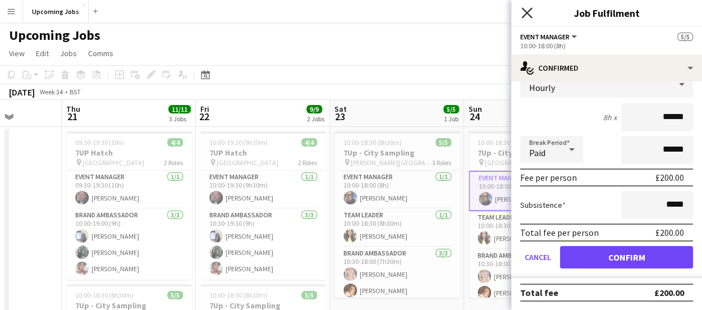
click at [523, 11] on icon "Close pop-in" at bounding box center [526, 12] width 11 height 11
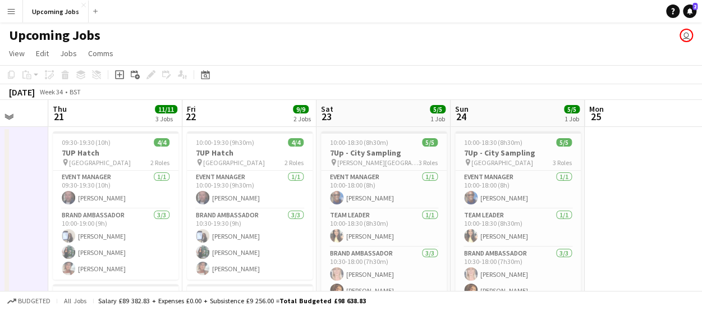
drag, startPoint x: 571, startPoint y: 182, endPoint x: 110, endPoint y: 188, distance: 461.6
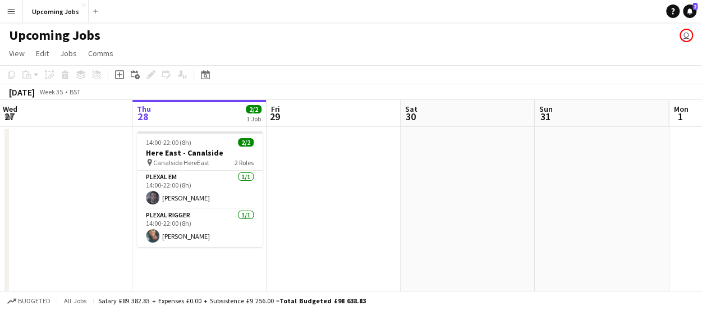
drag, startPoint x: 510, startPoint y: 170, endPoint x: 192, endPoint y: 169, distance: 318.5
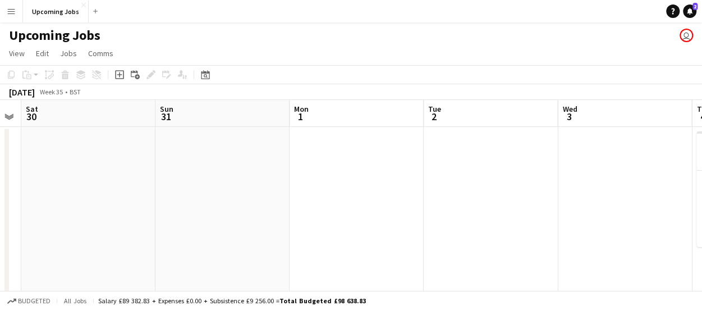
drag, startPoint x: 517, startPoint y: 182, endPoint x: 138, endPoint y: 196, distance: 379.4
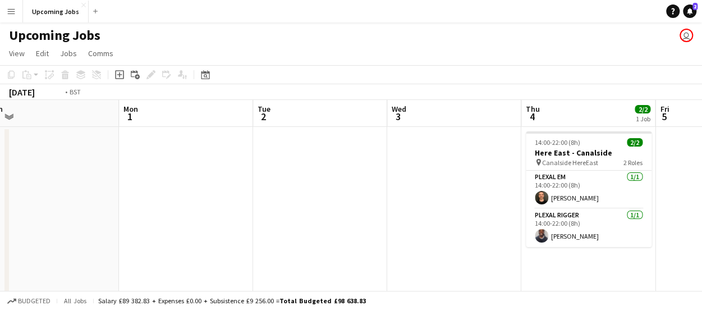
scroll to position [0, 328]
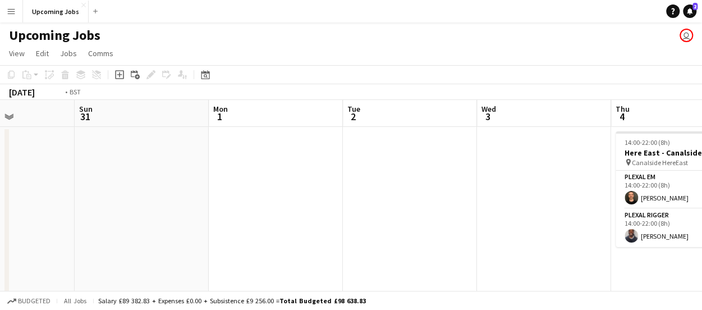
drag, startPoint x: 560, startPoint y: 186, endPoint x: 215, endPoint y: 200, distance: 345.2
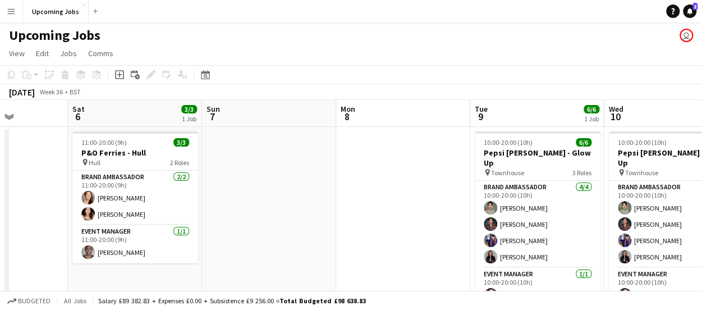
drag, startPoint x: 560, startPoint y: 190, endPoint x: 6, endPoint y: 205, distance: 553.7
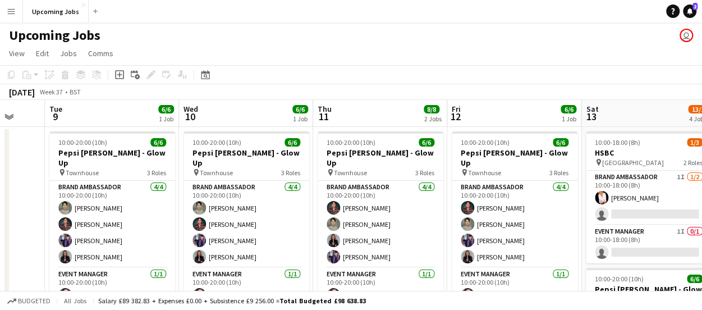
scroll to position [0, 499]
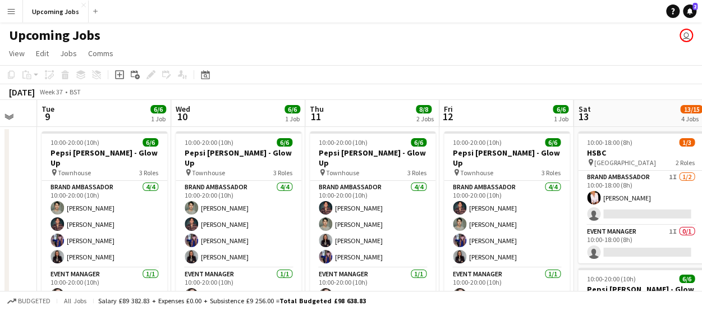
drag, startPoint x: 434, startPoint y: 217, endPoint x: -12, endPoint y: 202, distance: 446.1
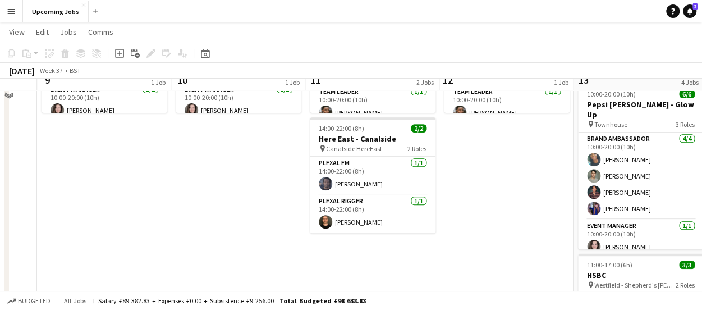
scroll to position [168, 0]
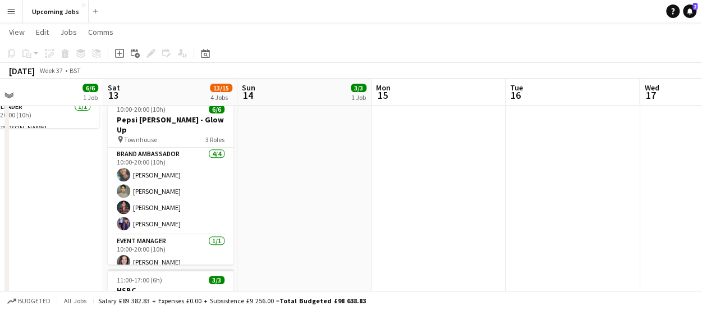
drag, startPoint x: 535, startPoint y: 199, endPoint x: 317, endPoint y: 190, distance: 217.8
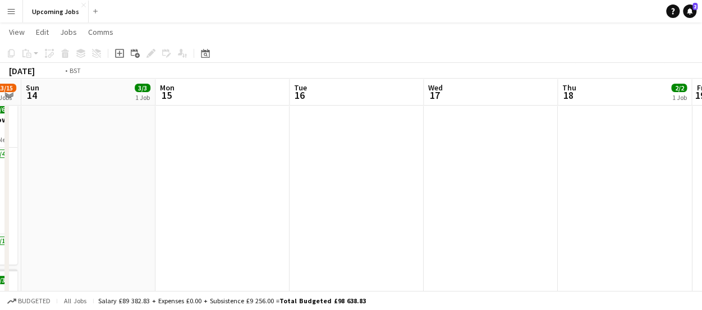
drag, startPoint x: 321, startPoint y: 190, endPoint x: 83, endPoint y: 185, distance: 237.9
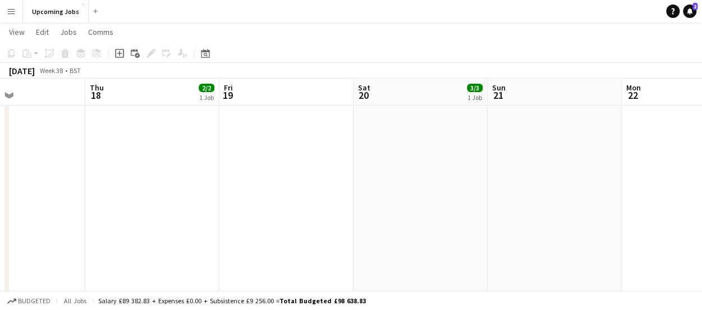
drag, startPoint x: 476, startPoint y: 185, endPoint x: -48, endPoint y: 192, distance: 523.9
click at [0, 192] on html "Menu Boards Boards Boards All jobs Status Workforce Workforce My Workforce Recr…" at bounding box center [351, 310] width 702 height 956
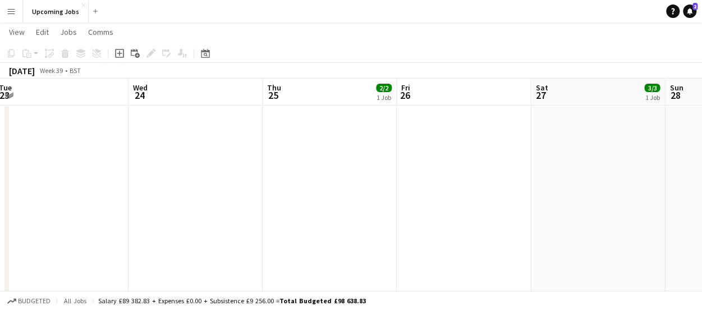
drag, startPoint x: 348, startPoint y: 195, endPoint x: -31, endPoint y: 202, distance: 379.2
click at [0, 202] on html "Menu Boards Boards Boards All jobs Status Workforce Workforce My Workforce Recr…" at bounding box center [351, 310] width 702 height 956
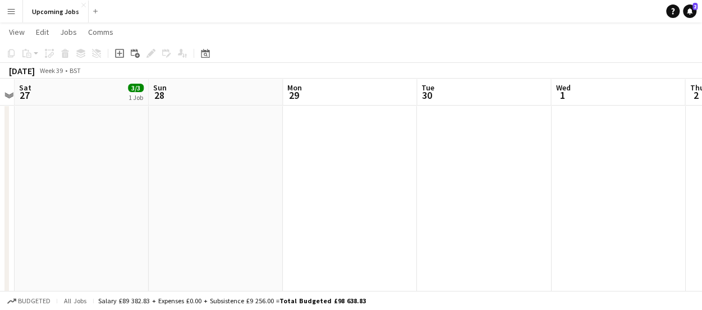
drag, startPoint x: 561, startPoint y: 187, endPoint x: -67, endPoint y: 192, distance: 628.1
click at [0, 192] on html "Menu Boards Boards Boards All jobs Status Workforce Workforce My Workforce Recr…" at bounding box center [351, 310] width 702 height 956
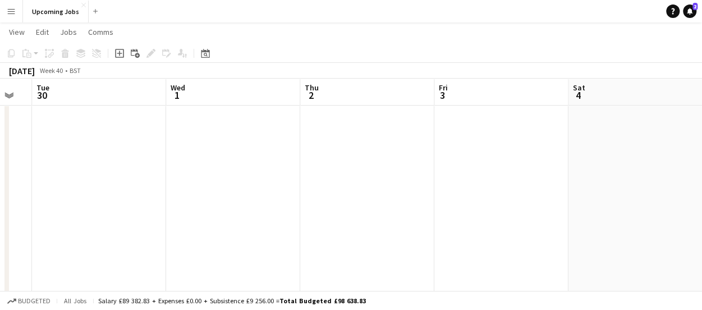
drag, startPoint x: 582, startPoint y: 177, endPoint x: 212, endPoint y: 182, distance: 369.6
drag, startPoint x: 622, startPoint y: 180, endPoint x: 445, endPoint y: 183, distance: 176.7
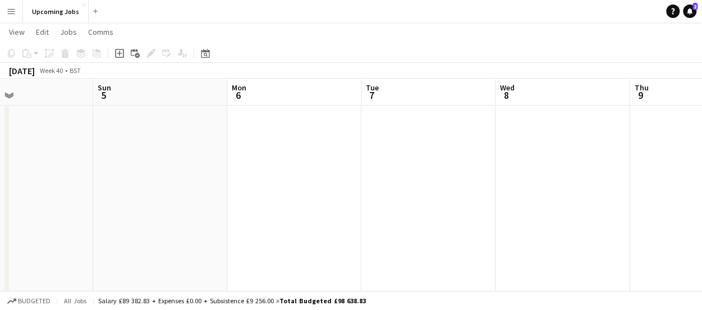
drag, startPoint x: 395, startPoint y: 178, endPoint x: 369, endPoint y: 179, distance: 26.4
drag, startPoint x: 575, startPoint y: 182, endPoint x: 486, endPoint y: 180, distance: 89.2
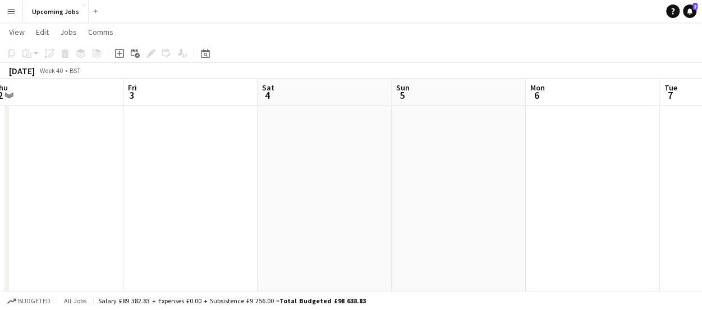
drag, startPoint x: 232, startPoint y: 176, endPoint x: 571, endPoint y: 177, distance: 339.3
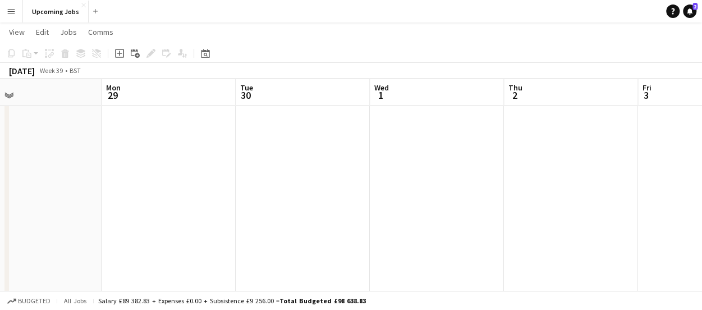
drag, startPoint x: 302, startPoint y: 190, endPoint x: 604, endPoint y: 179, distance: 302.5
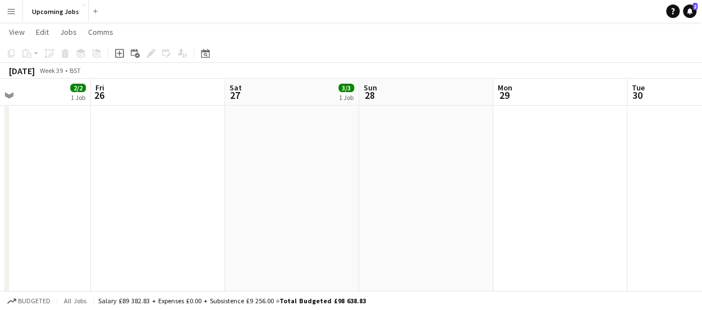
drag, startPoint x: 222, startPoint y: 181, endPoint x: 596, endPoint y: 176, distance: 374.1
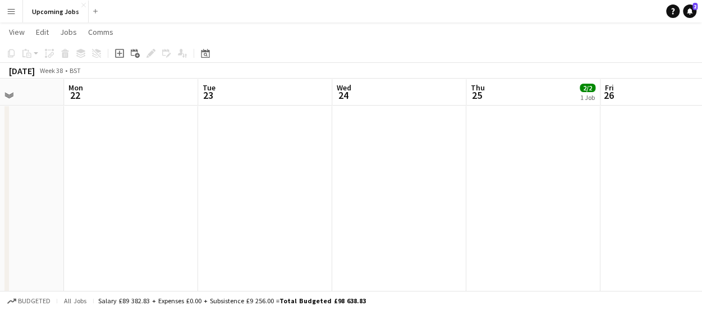
drag, startPoint x: 109, startPoint y: 197, endPoint x: 484, endPoint y: 180, distance: 375.0
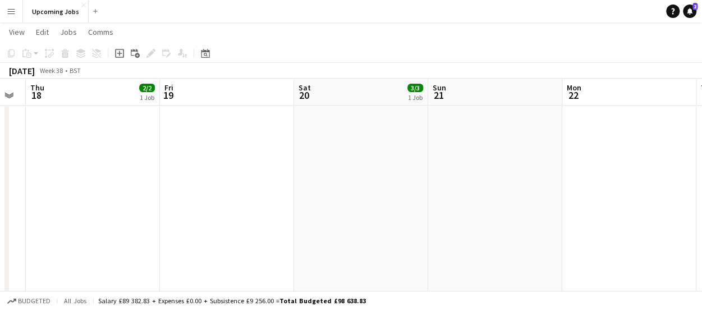
drag, startPoint x: 141, startPoint y: 190, endPoint x: 597, endPoint y: 177, distance: 456.1
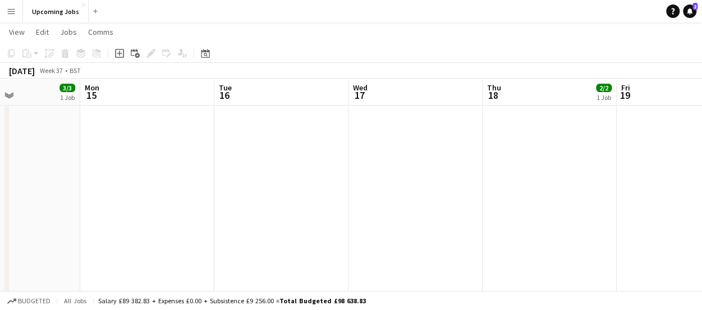
drag, startPoint x: 223, startPoint y: 174, endPoint x: 665, endPoint y: 170, distance: 441.9
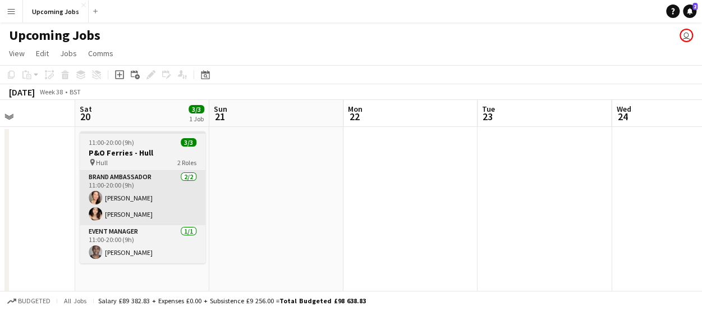
scroll to position [0, 362]
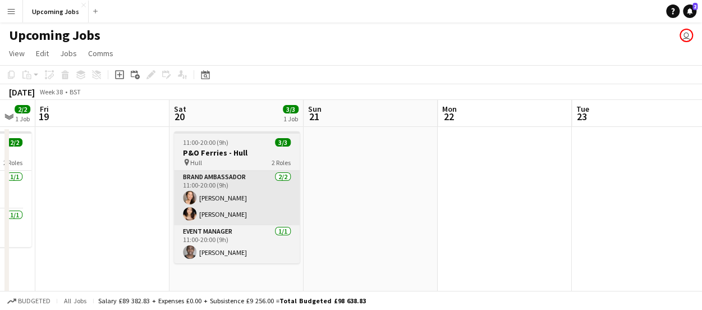
drag, startPoint x: 675, startPoint y: 195, endPoint x: 188, endPoint y: 177, distance: 486.6
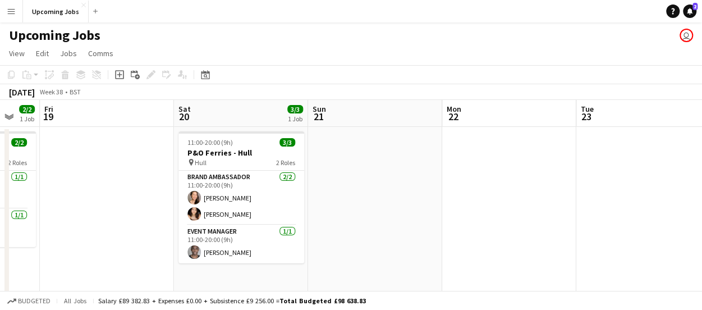
scroll to position [0, 348]
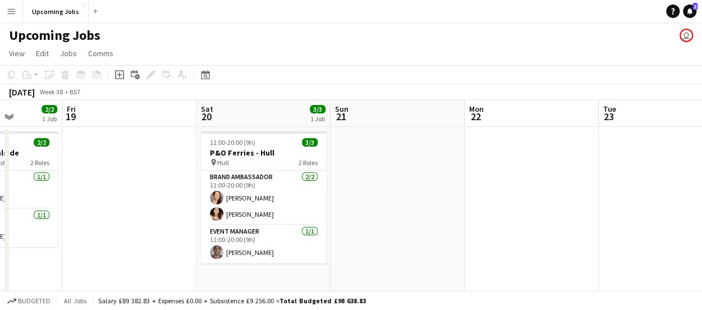
drag, startPoint x: 607, startPoint y: 175, endPoint x: 675, endPoint y: 171, distance: 68.5
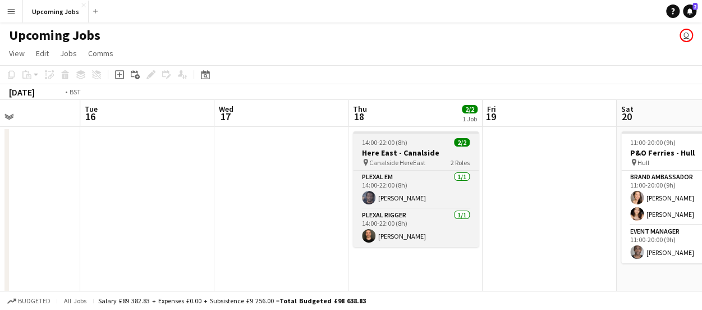
drag, startPoint x: 598, startPoint y: 154, endPoint x: 638, endPoint y: 155, distance: 40.4
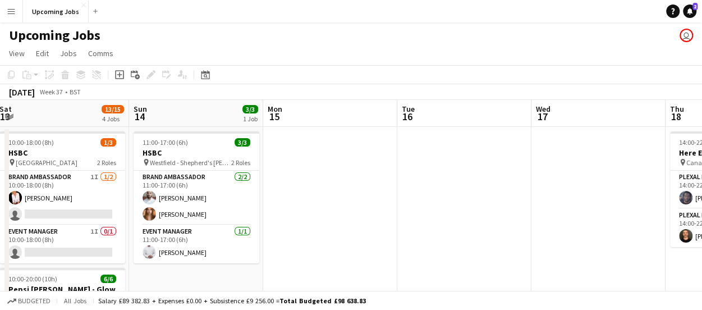
drag, startPoint x: 351, startPoint y: 169, endPoint x: 649, endPoint y: 164, distance: 298.4
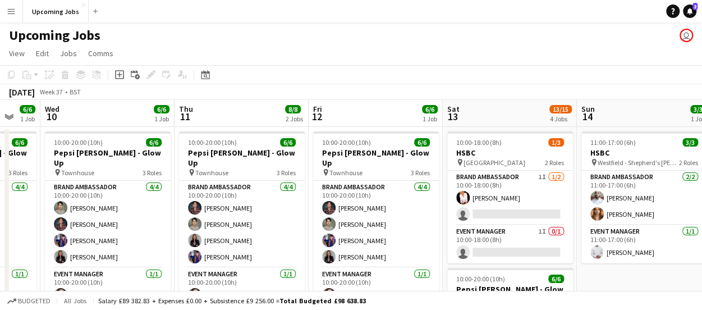
scroll to position [0, 265]
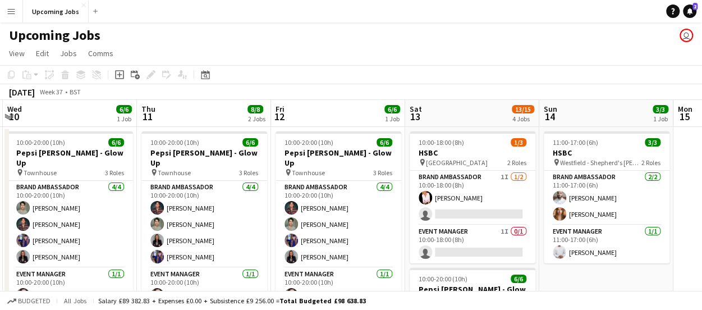
drag, startPoint x: 328, startPoint y: 146, endPoint x: 497, endPoint y: 142, distance: 169.4
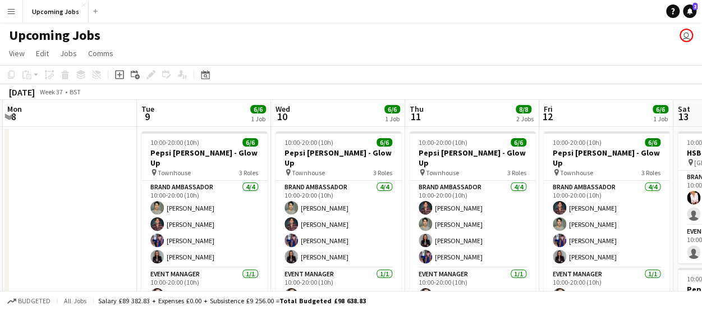
scroll to position [0, 293]
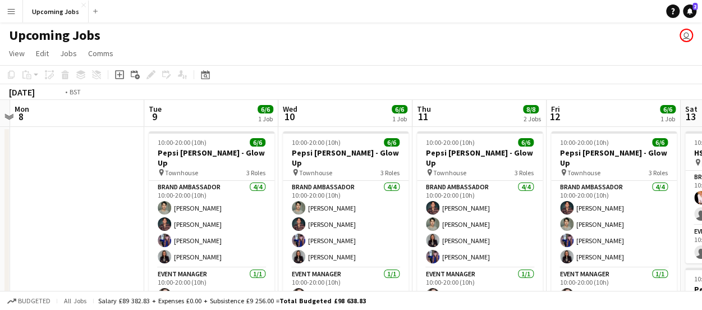
drag, startPoint x: 152, startPoint y: 201, endPoint x: 521, endPoint y: 202, distance: 369.0
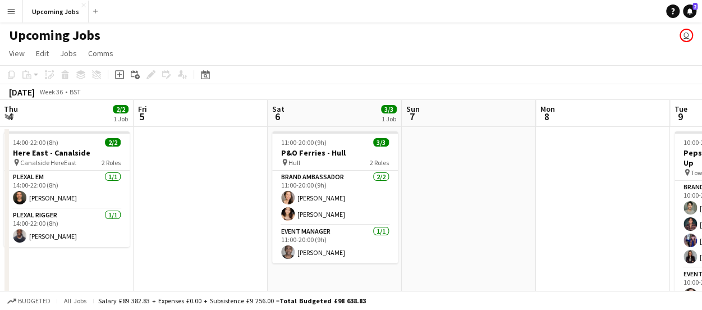
drag, startPoint x: 95, startPoint y: 191, endPoint x: 439, endPoint y: 174, distance: 343.6
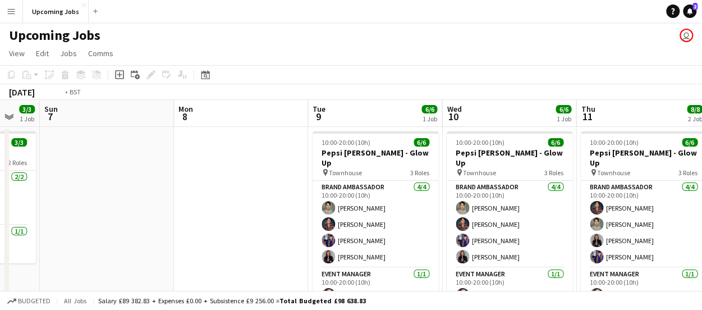
scroll to position [0, 288]
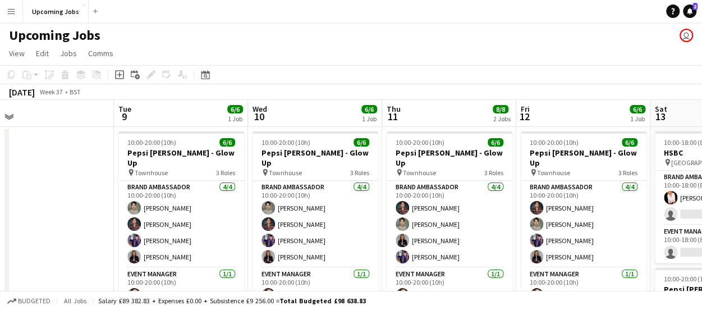
drag, startPoint x: 523, startPoint y: 190, endPoint x: -10, endPoint y: 185, distance: 532.8
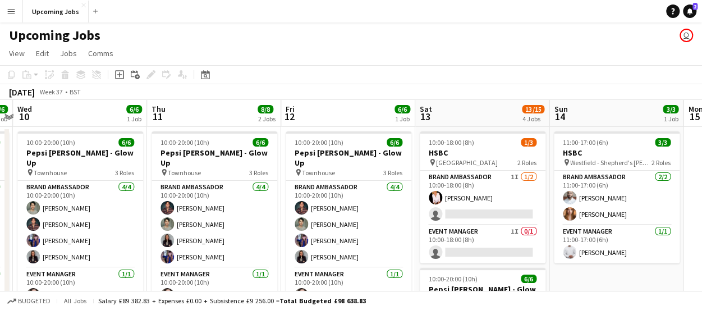
scroll to position [0, 534]
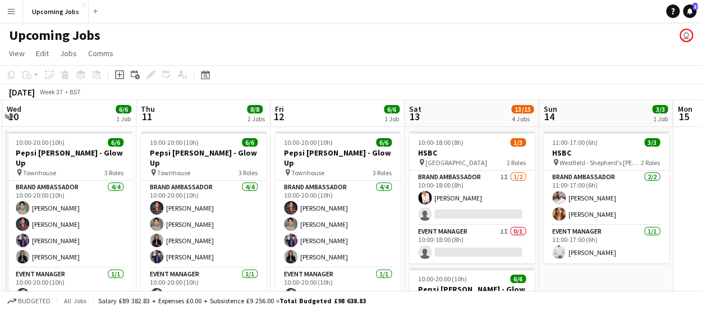
drag, startPoint x: 550, startPoint y: 257, endPoint x: 306, endPoint y: 247, distance: 243.6
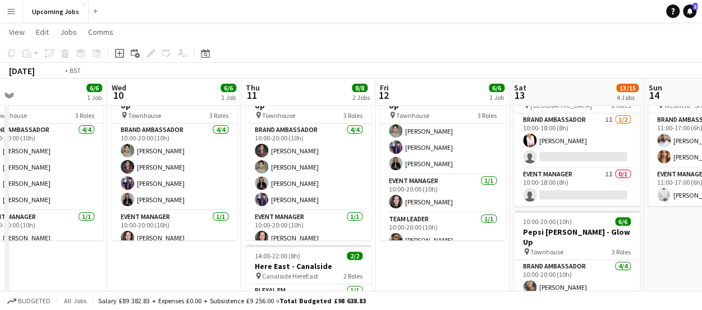
scroll to position [0, 308]
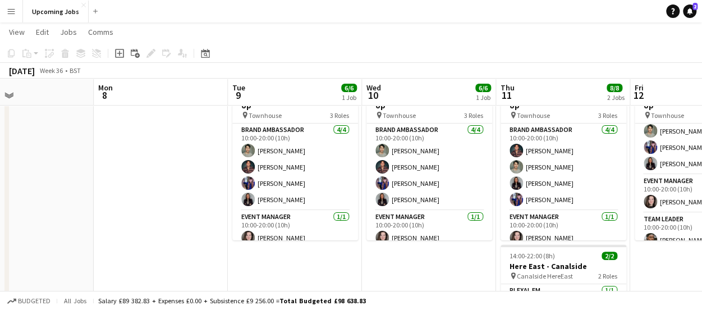
drag, startPoint x: 311, startPoint y: 251, endPoint x: 712, endPoint y: 251, distance: 401.0
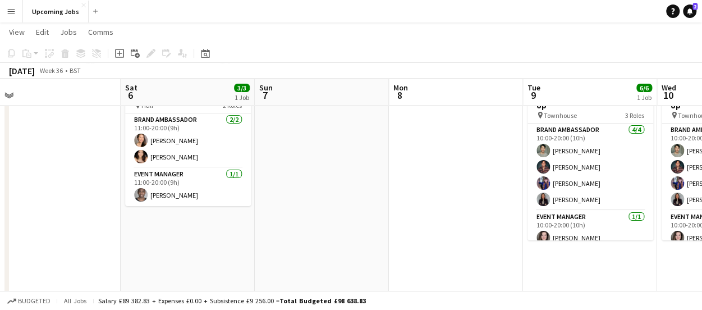
drag, startPoint x: 228, startPoint y: 186, endPoint x: 643, endPoint y: 208, distance: 415.6
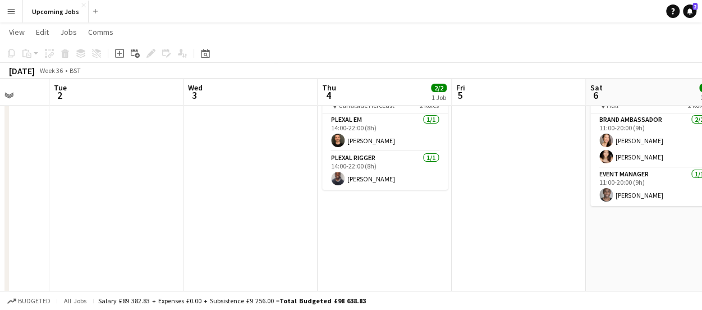
scroll to position [0, 352]
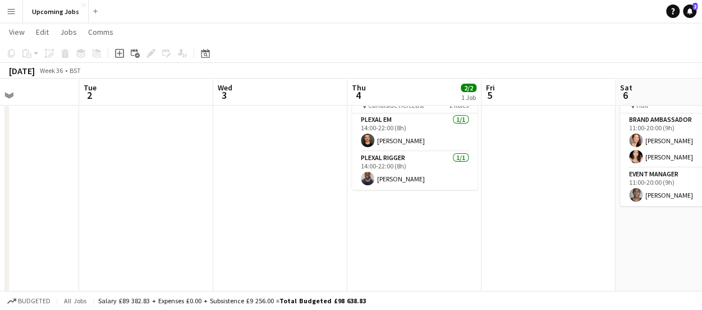
drag, startPoint x: 250, startPoint y: 209, endPoint x: 82, endPoint y: 188, distance: 168.5
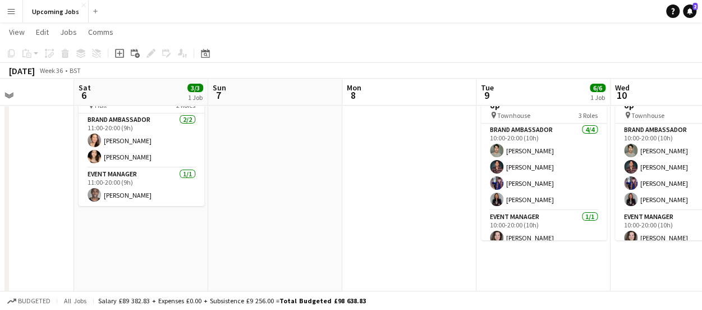
drag, startPoint x: 381, startPoint y: 183, endPoint x: 273, endPoint y: 180, distance: 108.3
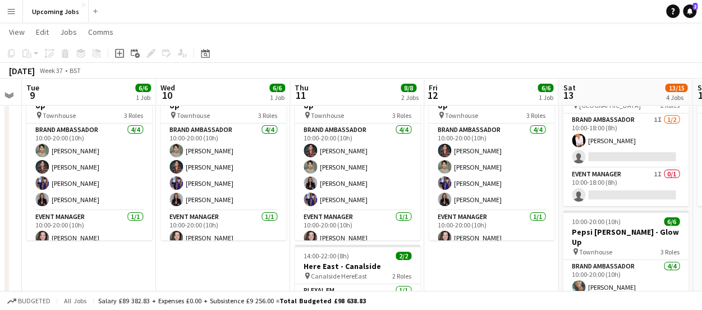
scroll to position [0, 294]
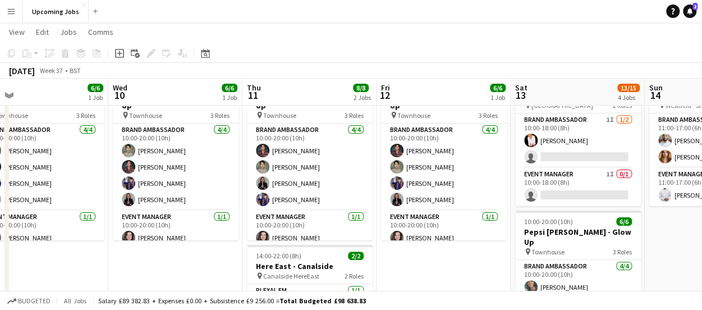
drag, startPoint x: 361, startPoint y: 169, endPoint x: -5, endPoint y: 178, distance: 366.3
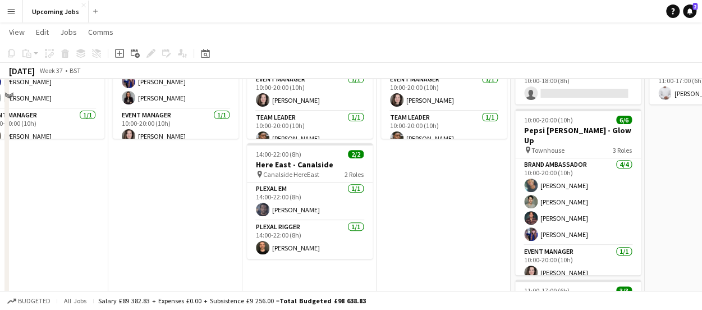
scroll to position [168, 0]
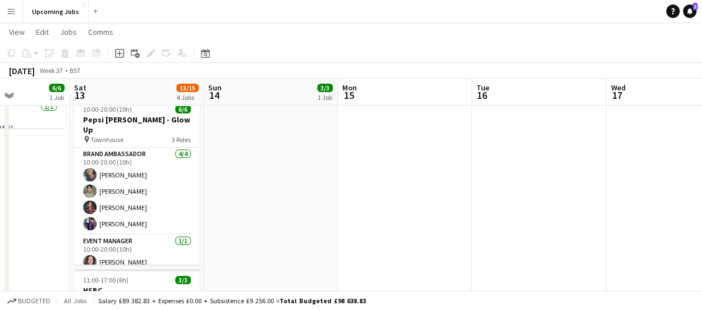
drag, startPoint x: 443, startPoint y: 184, endPoint x: -8, endPoint y: 158, distance: 451.7
click at [0, 158] on html "Menu Boards Boards Boards All jobs Status Workforce Workforce My Workforce Recr…" at bounding box center [351, 310] width 702 height 956
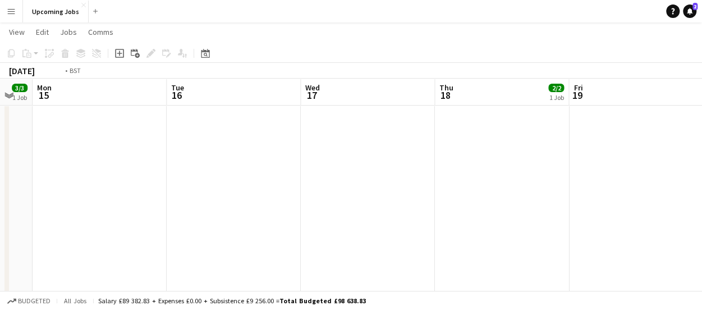
scroll to position [0, 350]
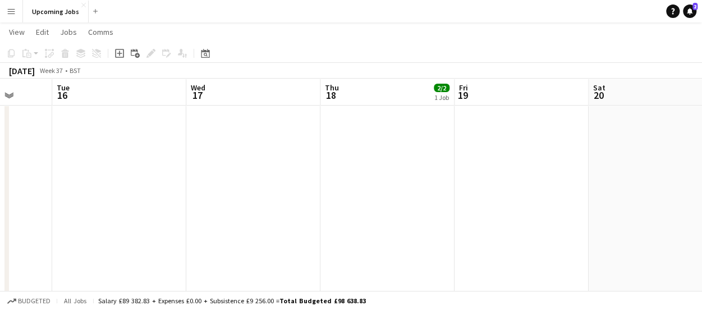
drag, startPoint x: 428, startPoint y: 150, endPoint x: 10, endPoint y: 160, distance: 418.5
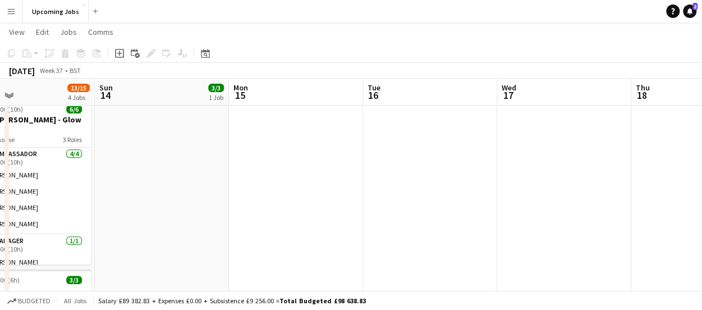
drag, startPoint x: 257, startPoint y: 176, endPoint x: 298, endPoint y: 191, distance: 44.2
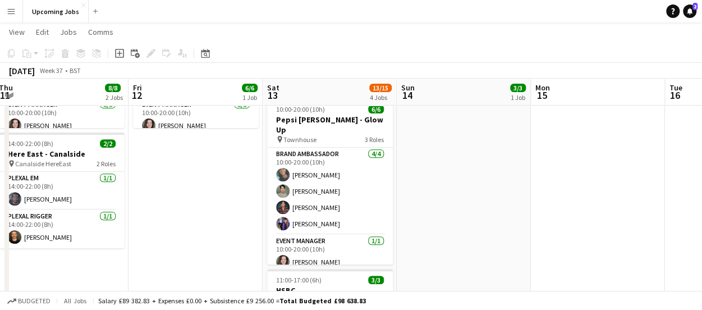
scroll to position [0, 273]
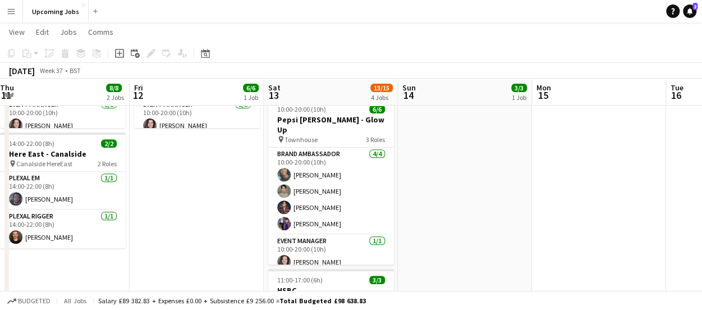
drag, startPoint x: 241, startPoint y: 186, endPoint x: 523, endPoint y: 181, distance: 281.6
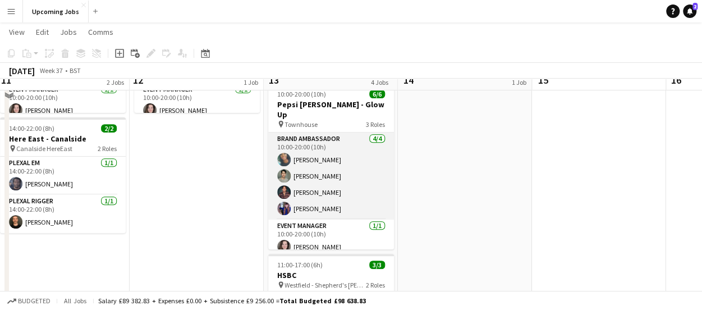
scroll to position [168, 0]
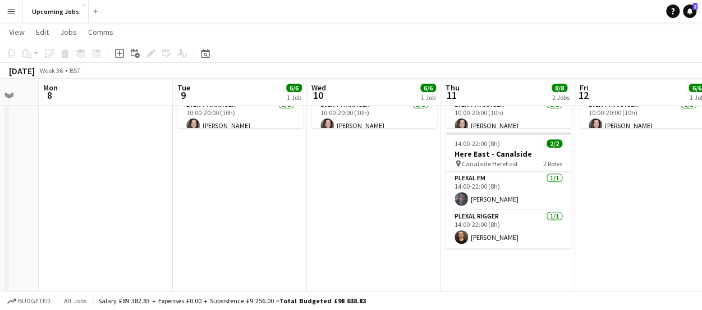
drag, startPoint x: 336, startPoint y: 204, endPoint x: 616, endPoint y: 162, distance: 282.4
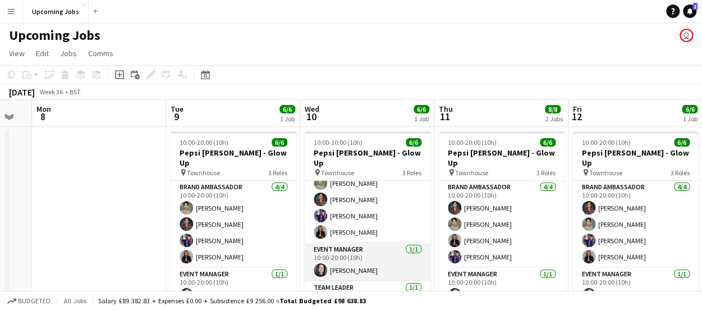
scroll to position [36, 0]
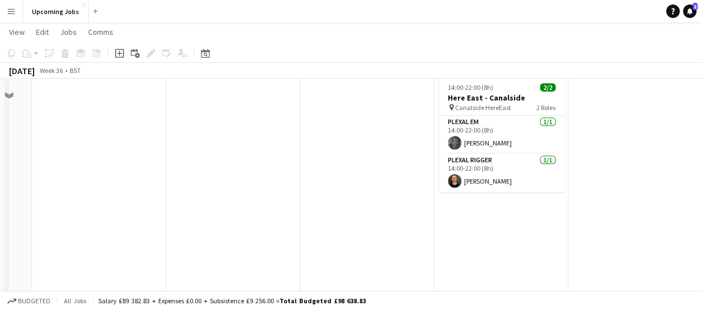
click at [168, 204] on app-date-cell "10:00-20:00 (10h) 6/6 Pepsi [PERSON_NAME] - Glow Up pin Townhouse 3 Roles Brand…" at bounding box center [233, 203] width 134 height 605
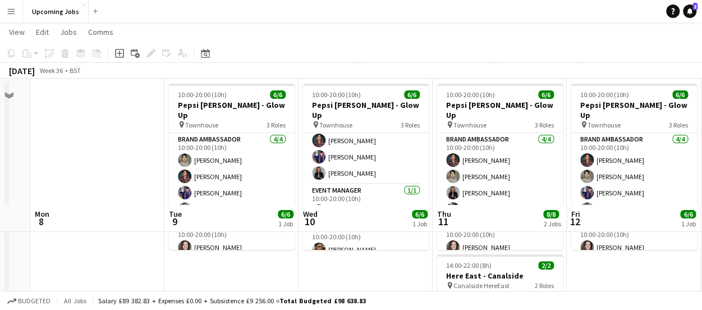
scroll to position [0, 0]
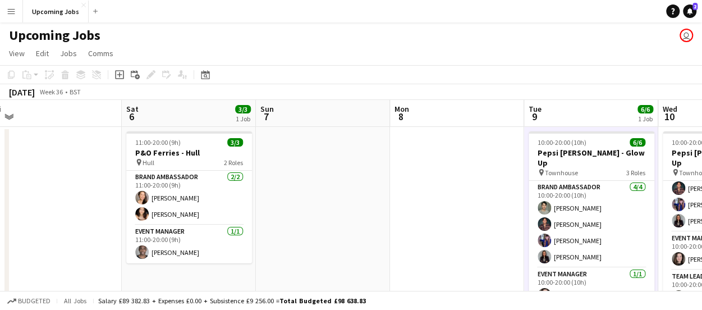
drag, startPoint x: 191, startPoint y: 202, endPoint x: 397, endPoint y: 208, distance: 205.9
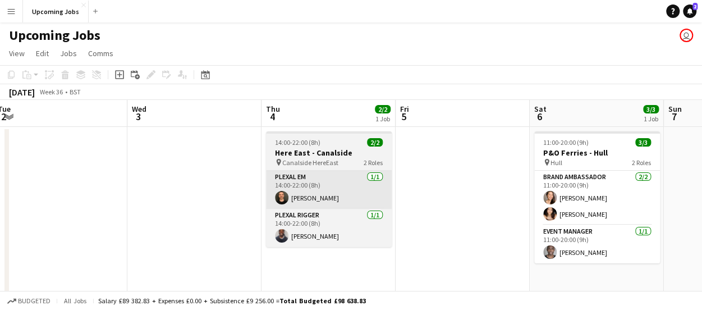
drag, startPoint x: 354, startPoint y: 171, endPoint x: 327, endPoint y: 186, distance: 31.1
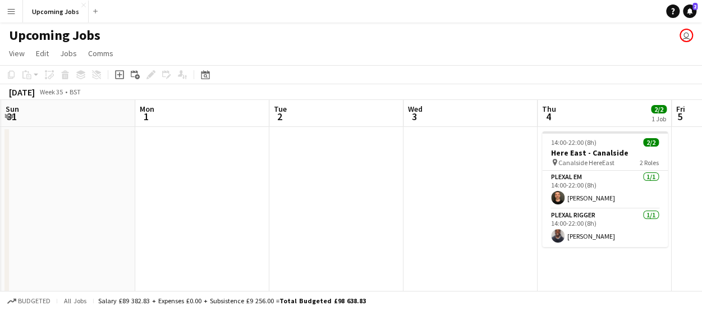
scroll to position [0, 324]
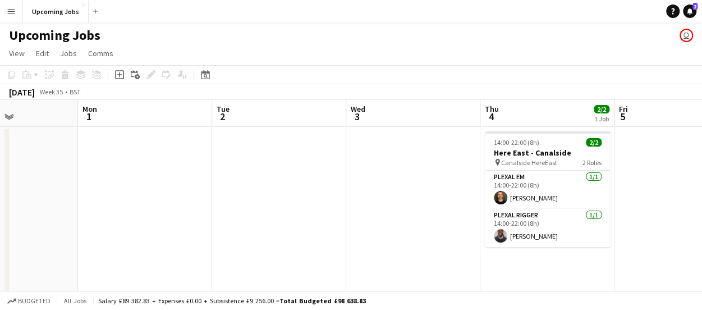
drag, startPoint x: 386, startPoint y: 163, endPoint x: 509, endPoint y: 158, distance: 123.5
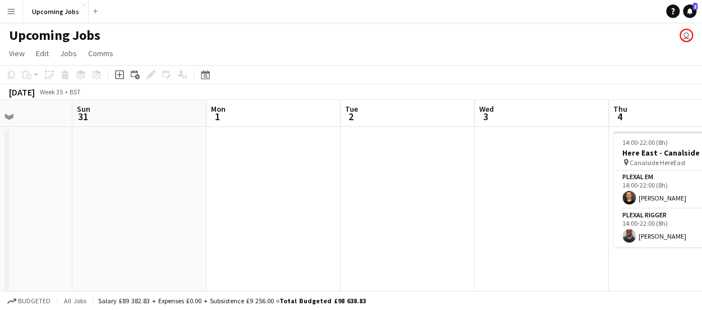
scroll to position [0, 325]
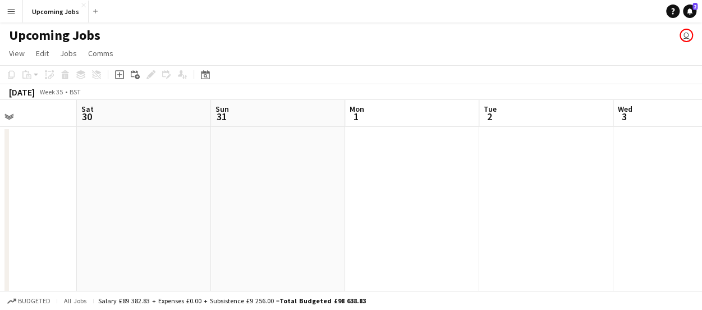
drag, startPoint x: 352, startPoint y: 211, endPoint x: 492, endPoint y: 202, distance: 139.9
